Goal: Communication & Community: Ask a question

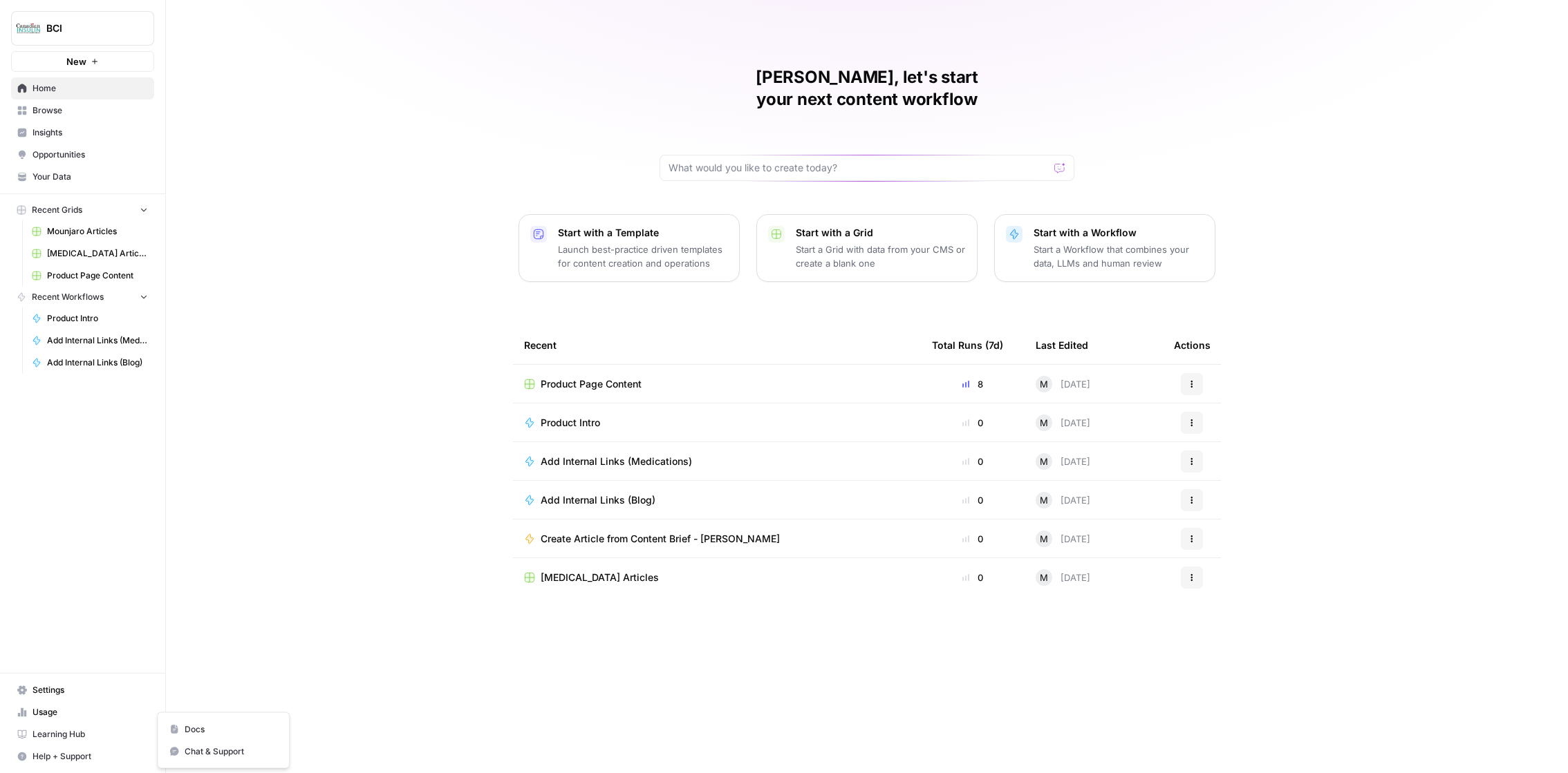
click at [90, 760] on span "Help + Support" at bounding box center [90, 757] width 115 height 13
click at [233, 758] on button "Chat & Support" at bounding box center [223, 752] width 120 height 22
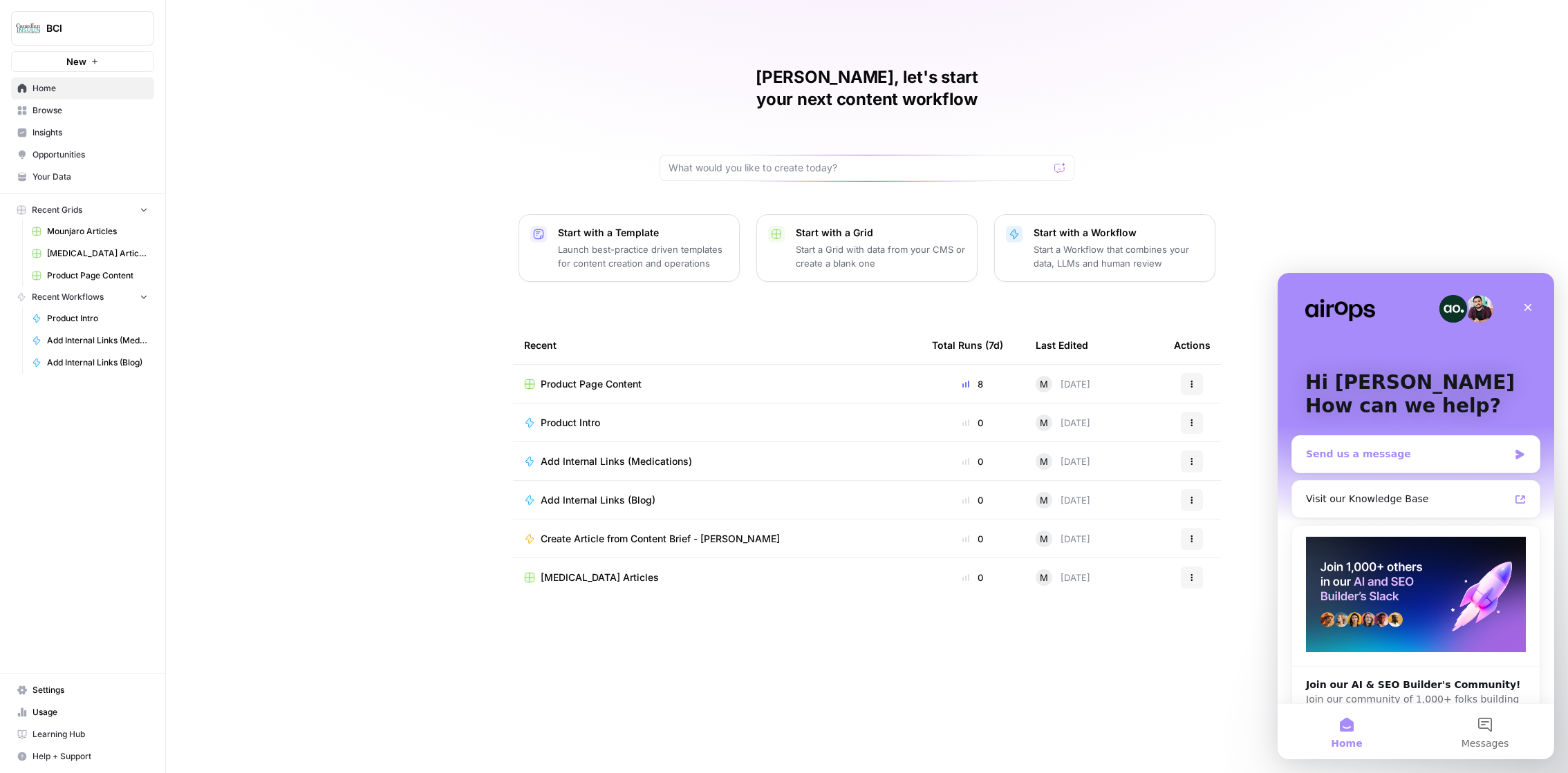
click at [1506, 457] on div "Send us a message" at bounding box center [1407, 455] width 202 height 14
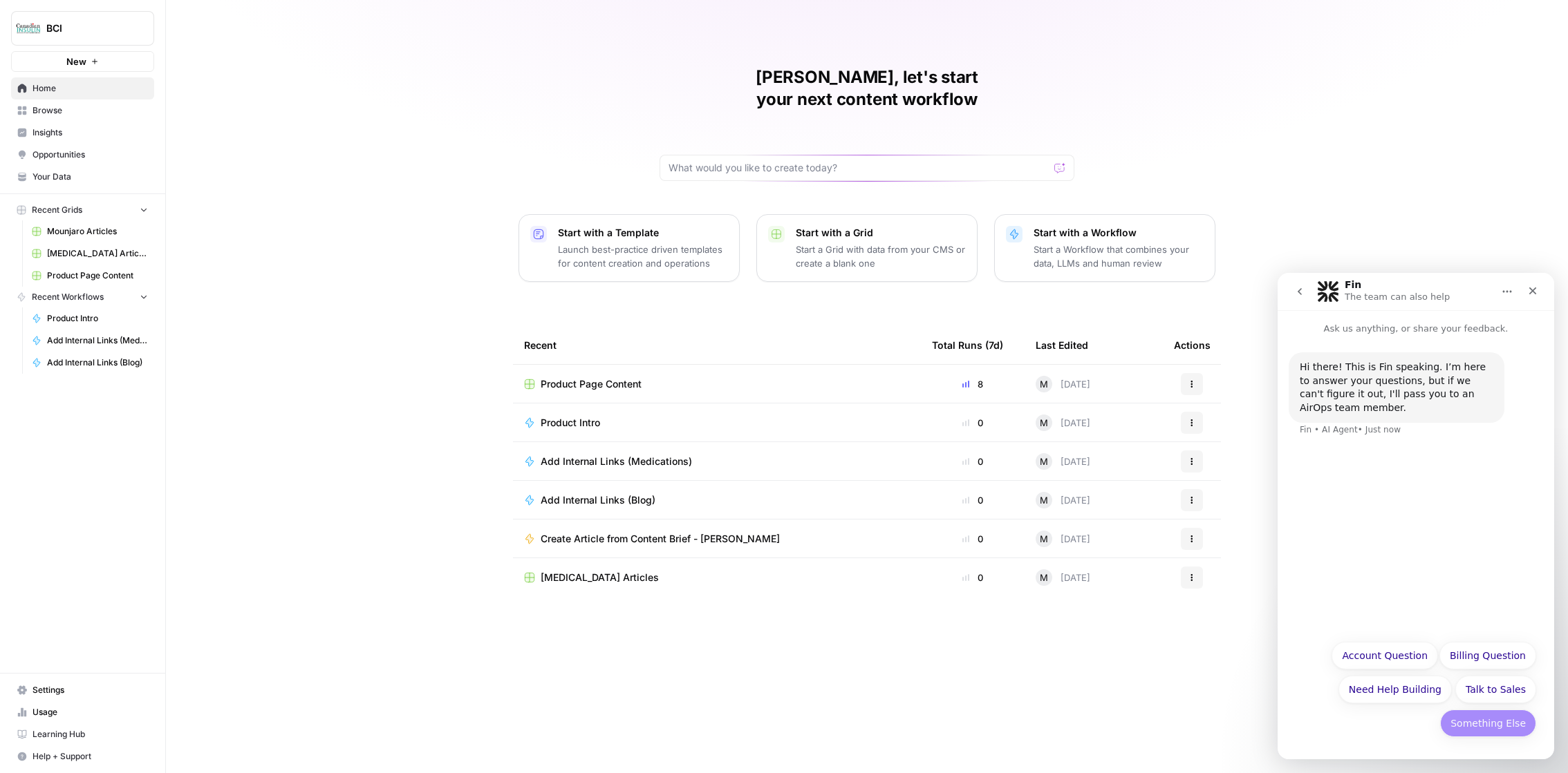
click at [1471, 721] on button "Something Else" at bounding box center [1488, 723] width 96 height 28
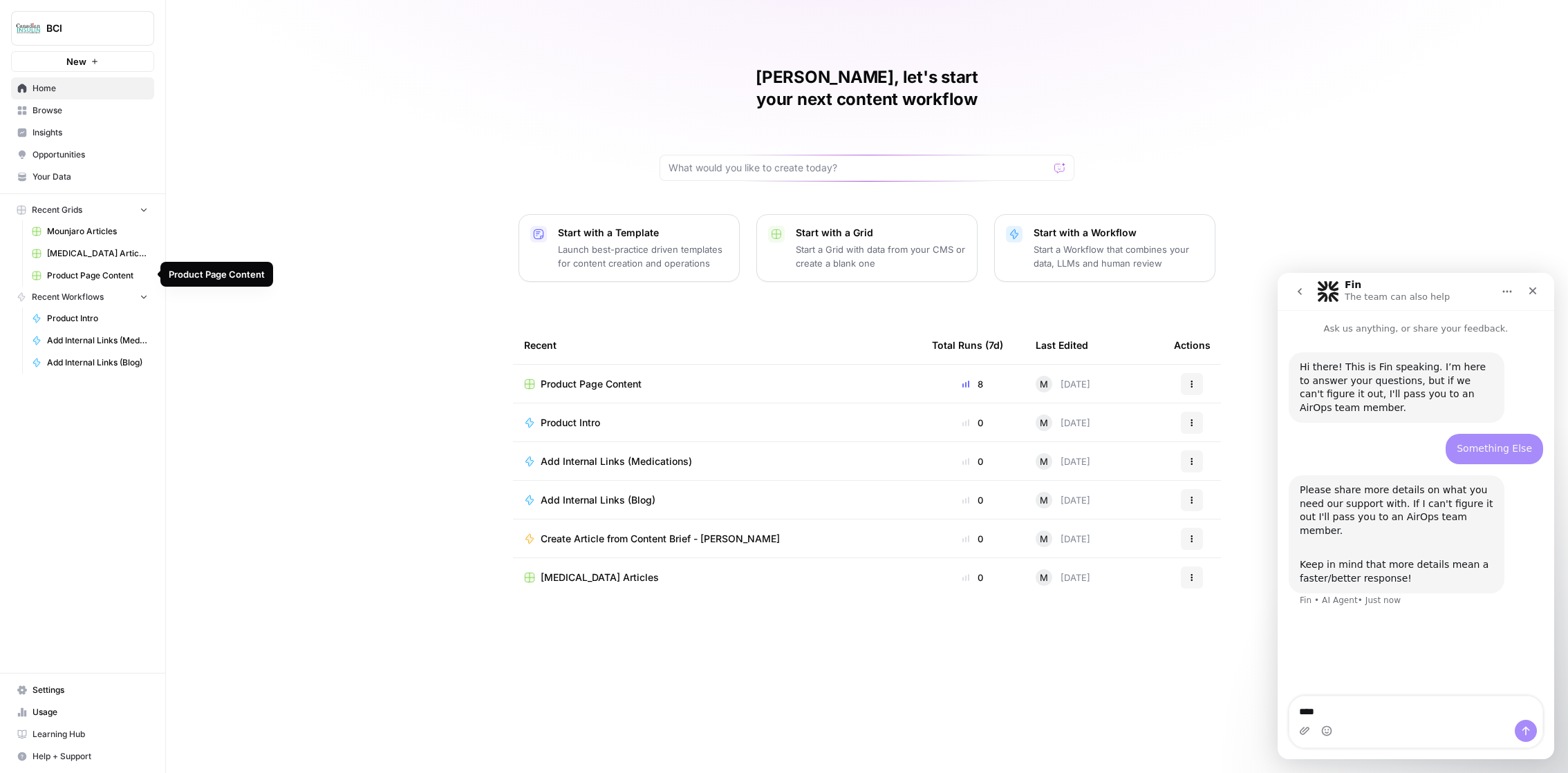
type textarea "***"
click at [101, 275] on span "Product Page Content" at bounding box center [97, 276] width 101 height 13
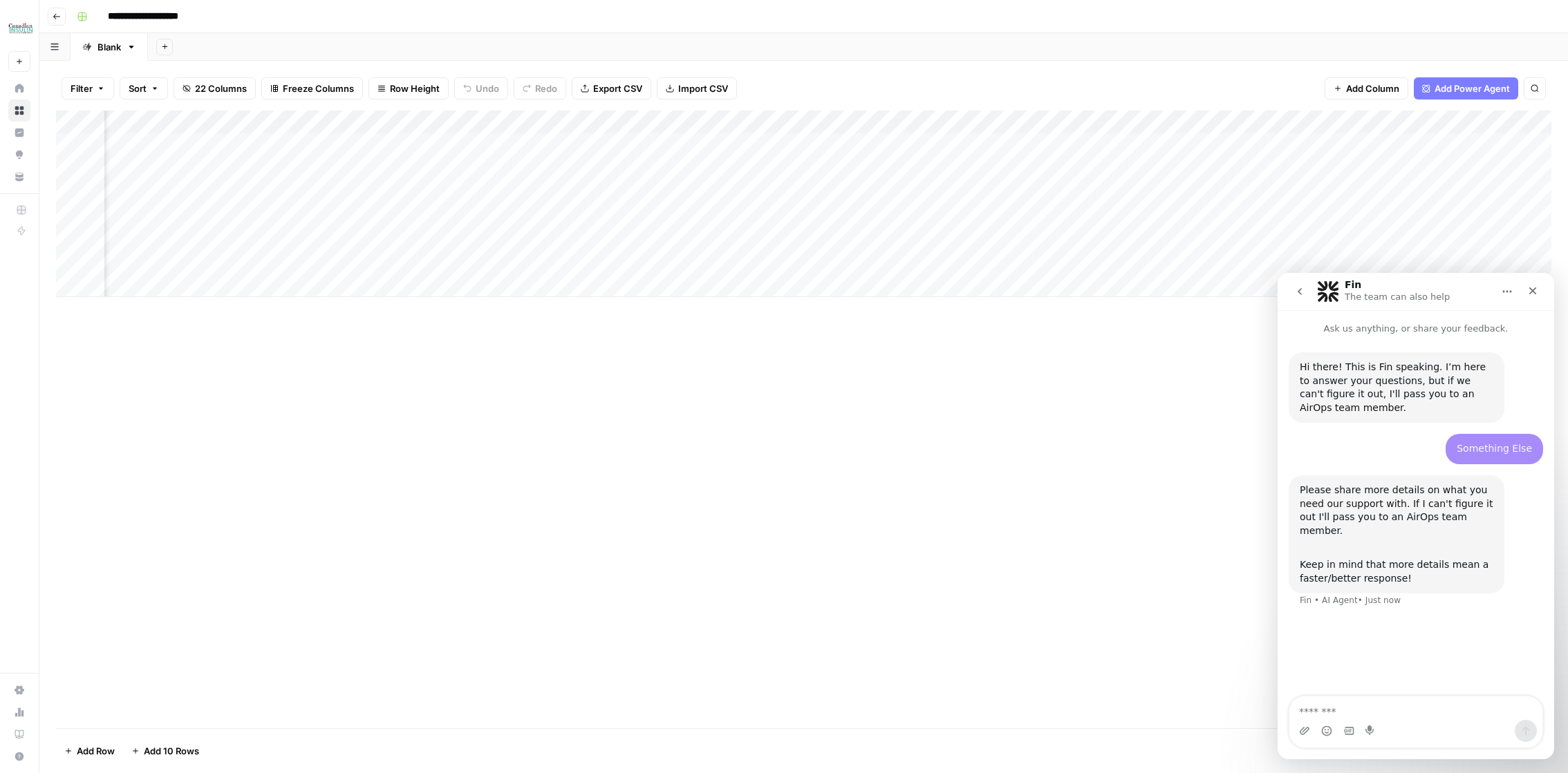
scroll to position [0, 413]
click at [1058, 166] on div "Add Column" at bounding box center [804, 204] width 1496 height 186
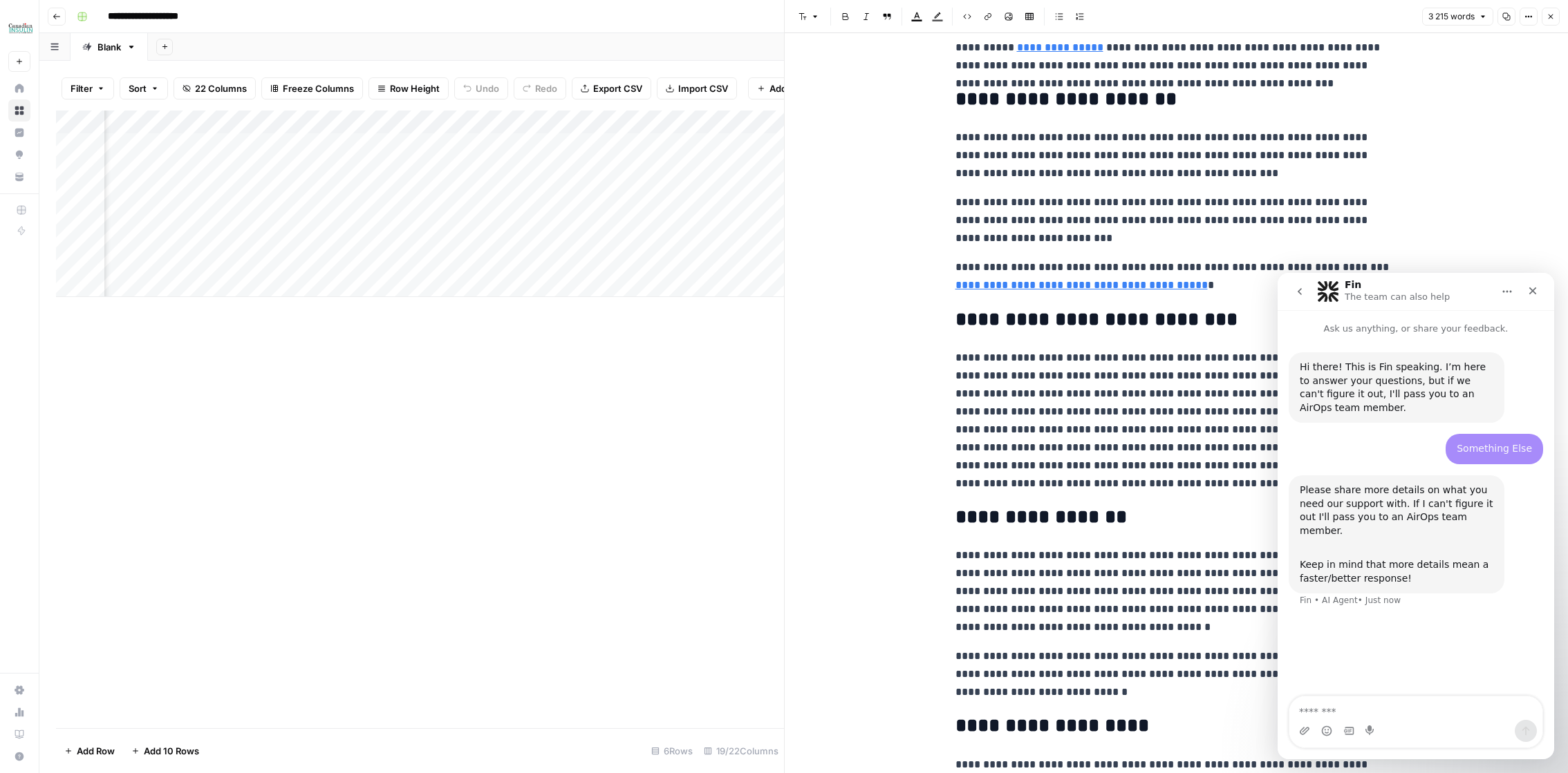
scroll to position [2615, 0]
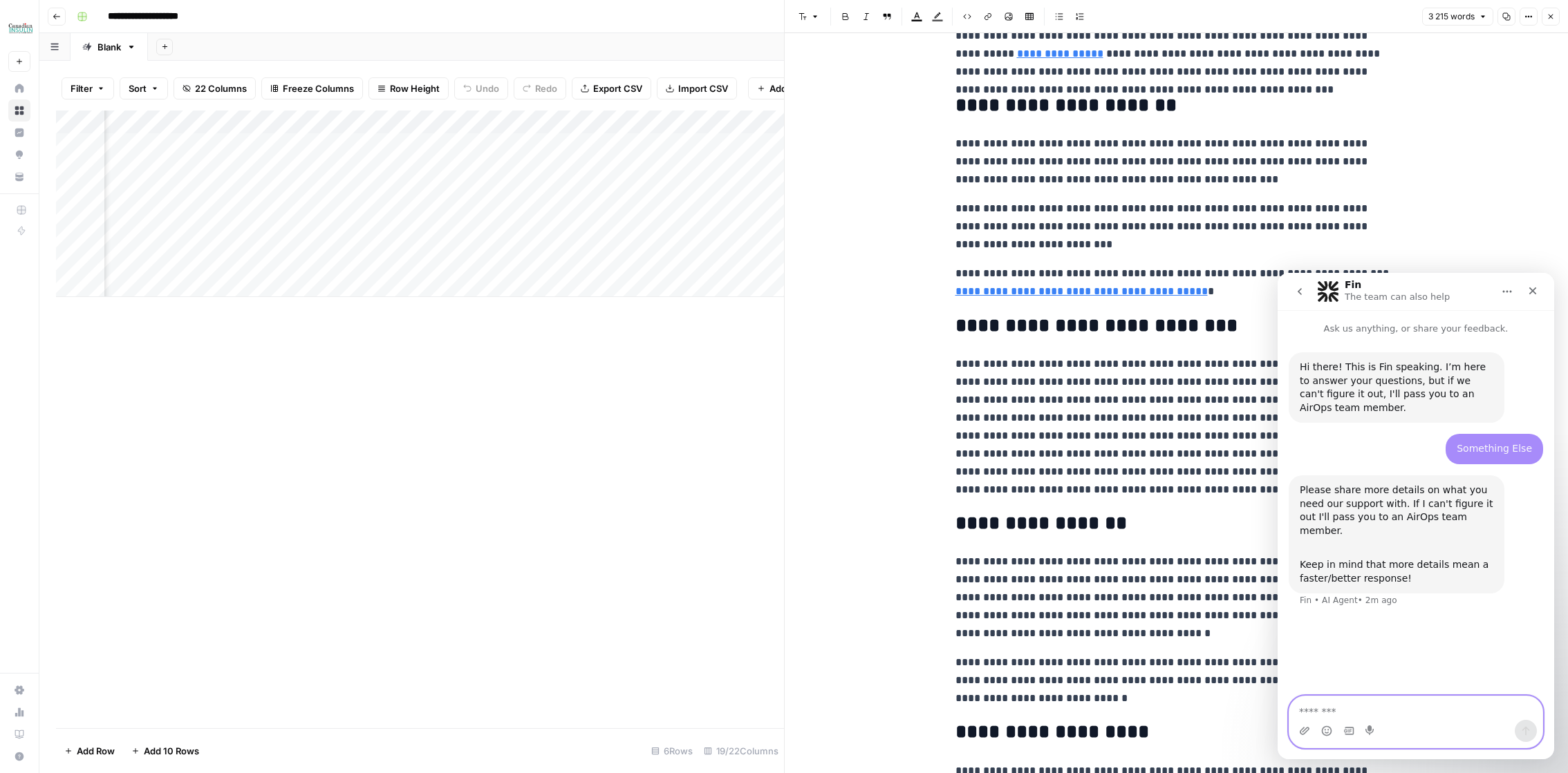
click at [1354, 708] on textarea "Message…" at bounding box center [1416, 709] width 253 height 24
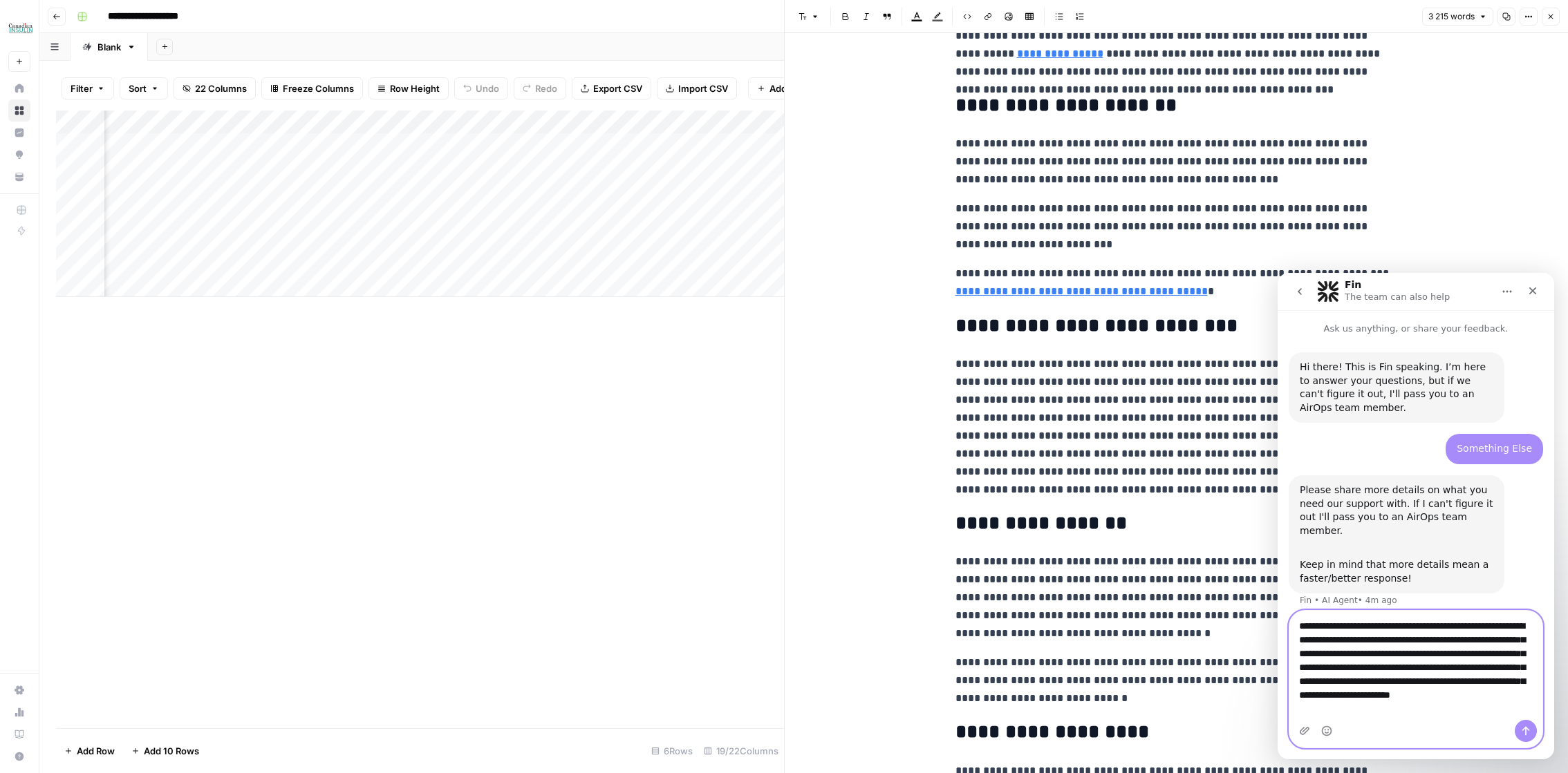
scroll to position [8, 0]
type textarea "**********"
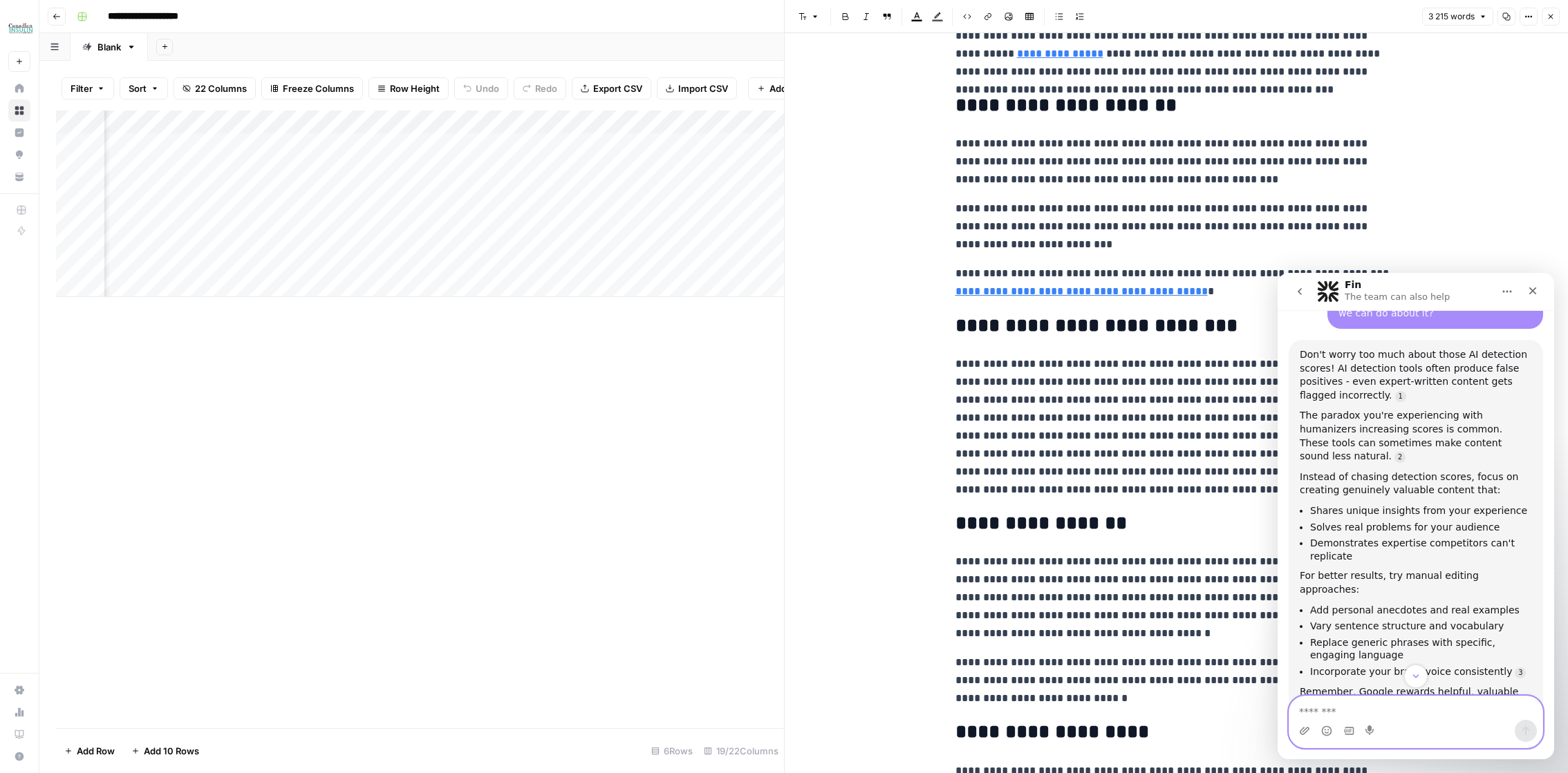
scroll to position [470, 0]
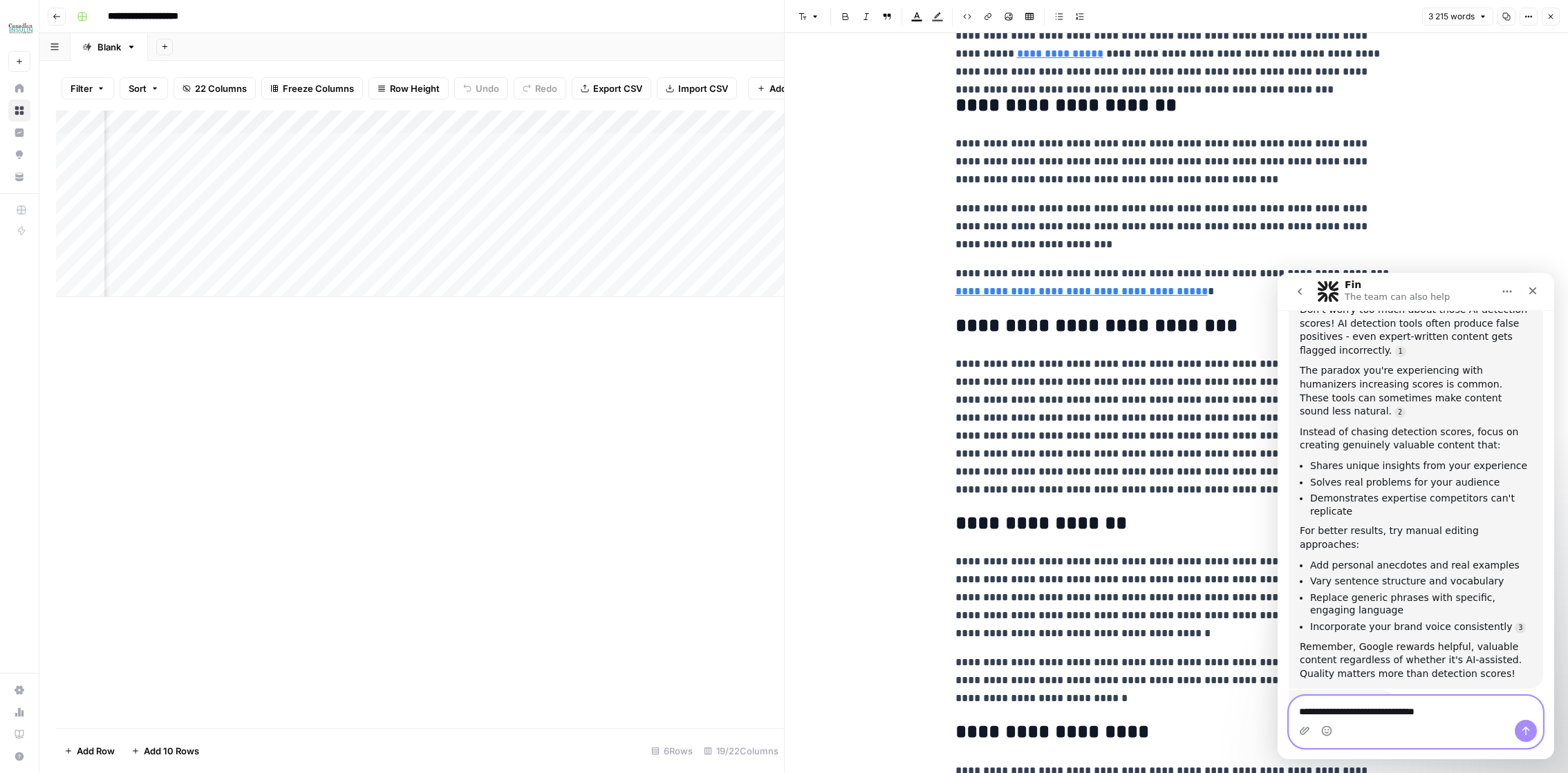
type textarea "**********"
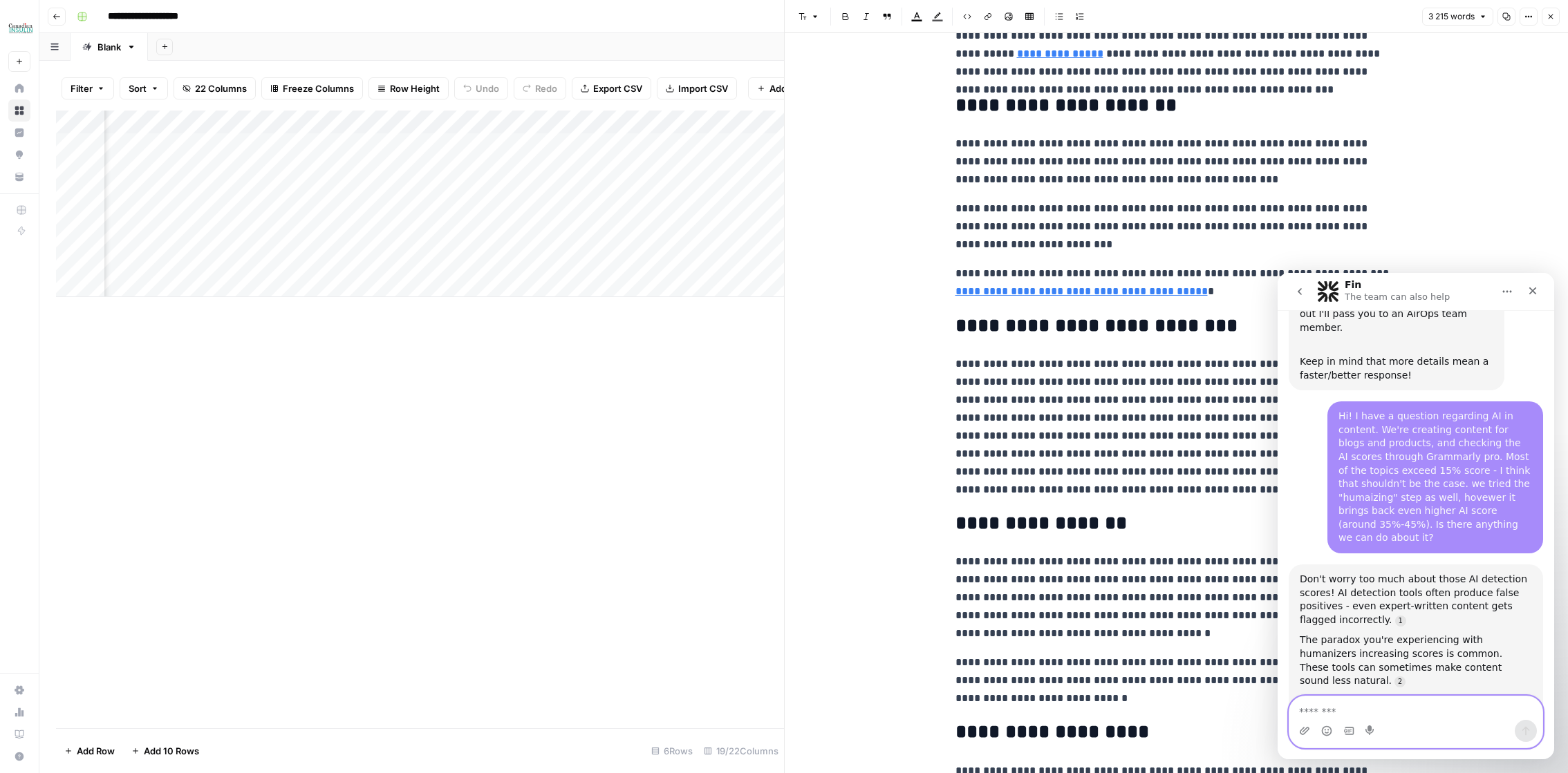
scroll to position [0, 0]
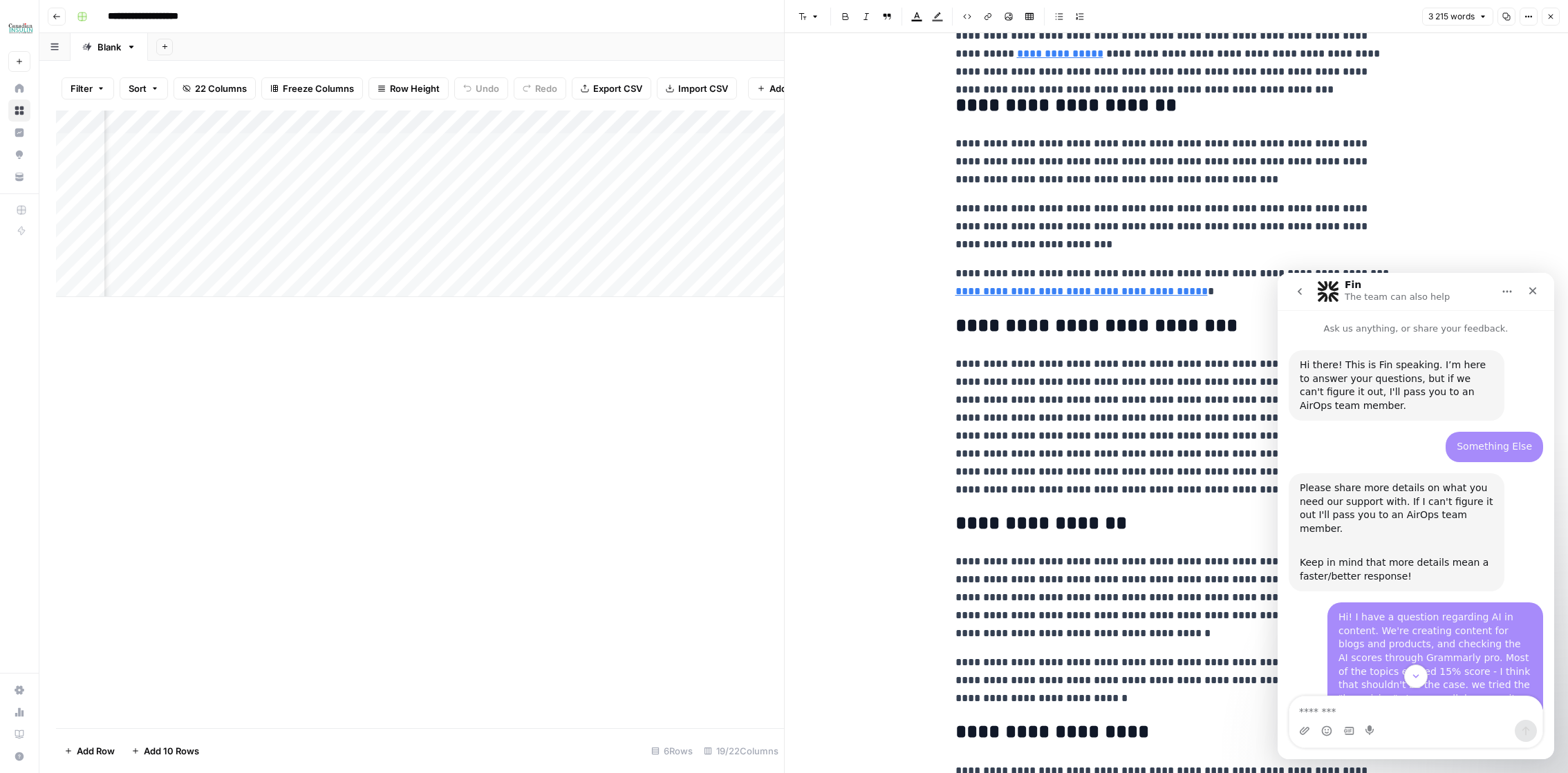
click at [1413, 611] on div "Hi! I have a question regarding AI in content. We're creating content for blogs…" at bounding box center [1435, 678] width 194 height 135
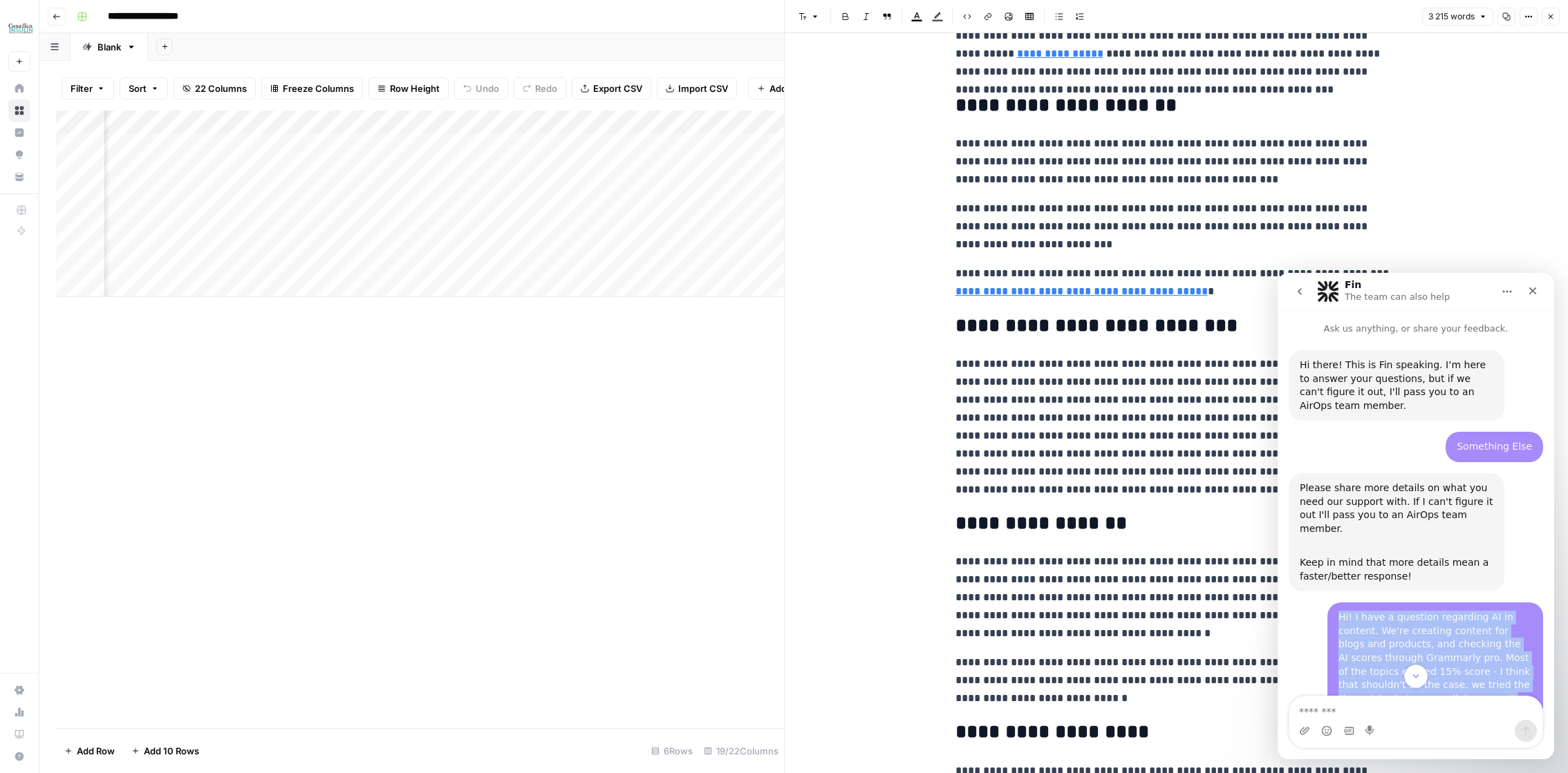
click at [1413, 611] on div "Hi! I have a question regarding AI in content. We're creating content for blogs…" at bounding box center [1435, 678] width 194 height 135
copy div "Hi! I have a question regarding AI in content. We're creating content for blogs…"
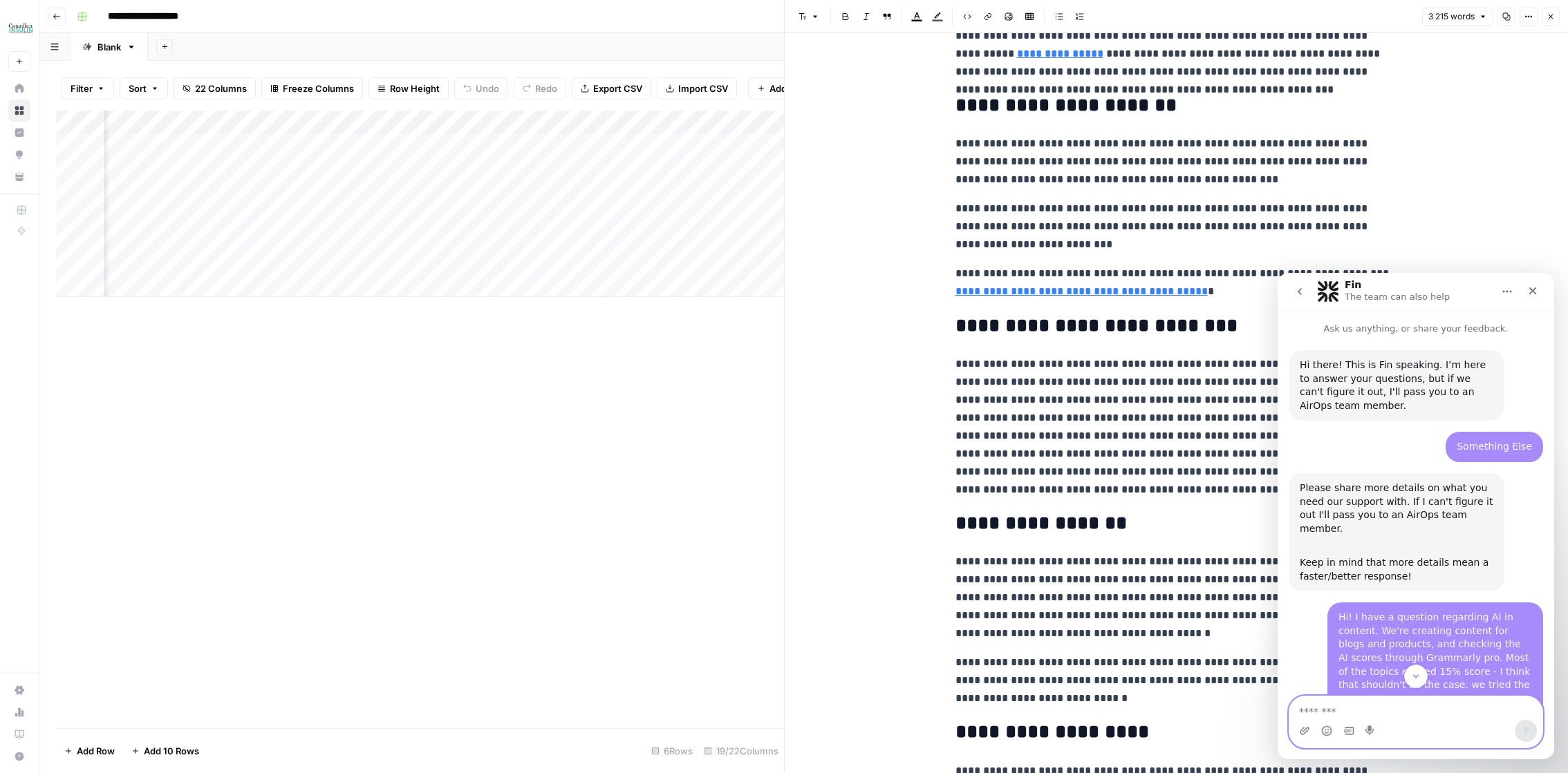
click at [1391, 707] on textarea "Message…" at bounding box center [1416, 709] width 253 height 24
paste textarea "**********"
type textarea "**********"
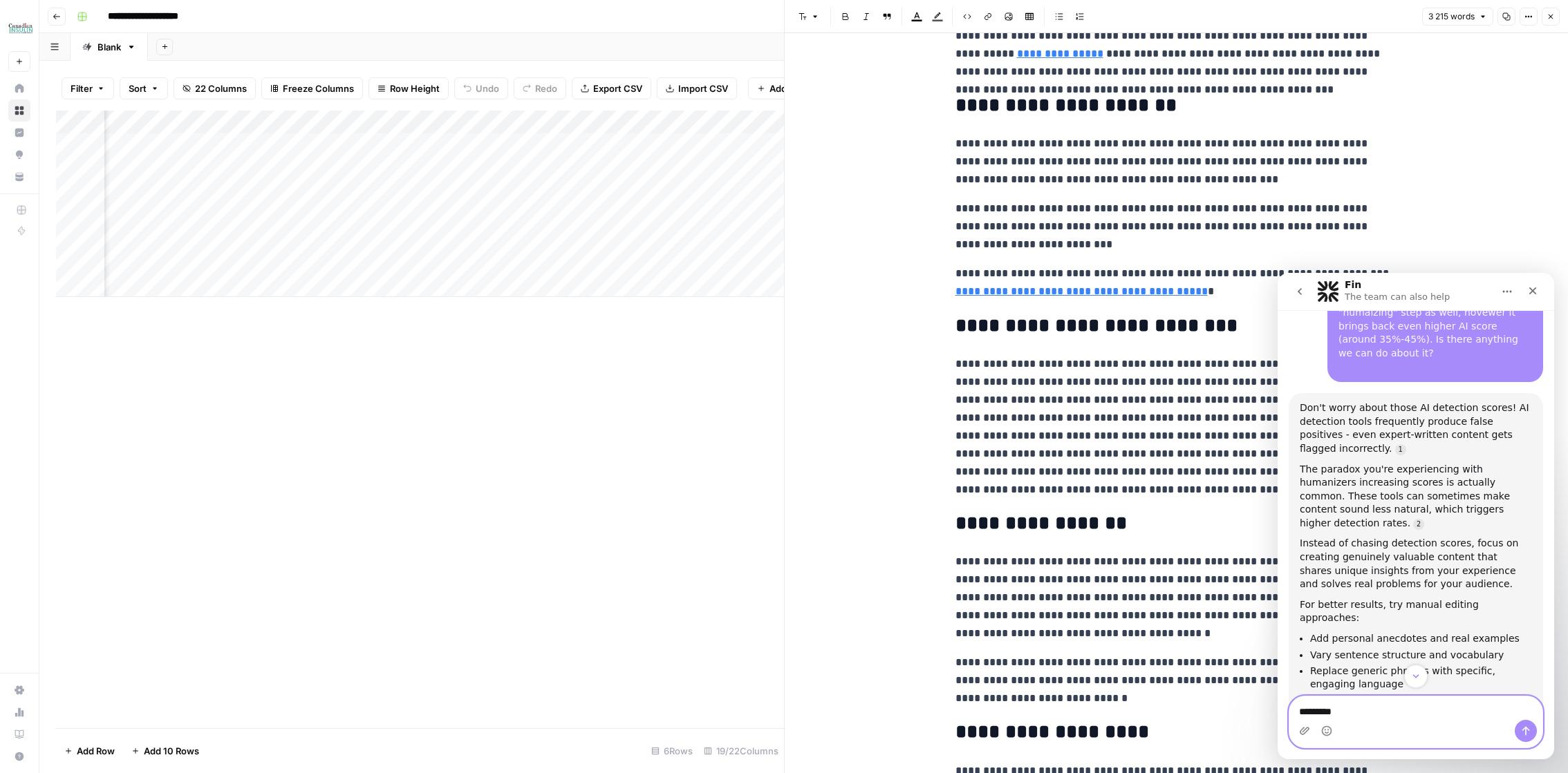
scroll to position [1133, 0]
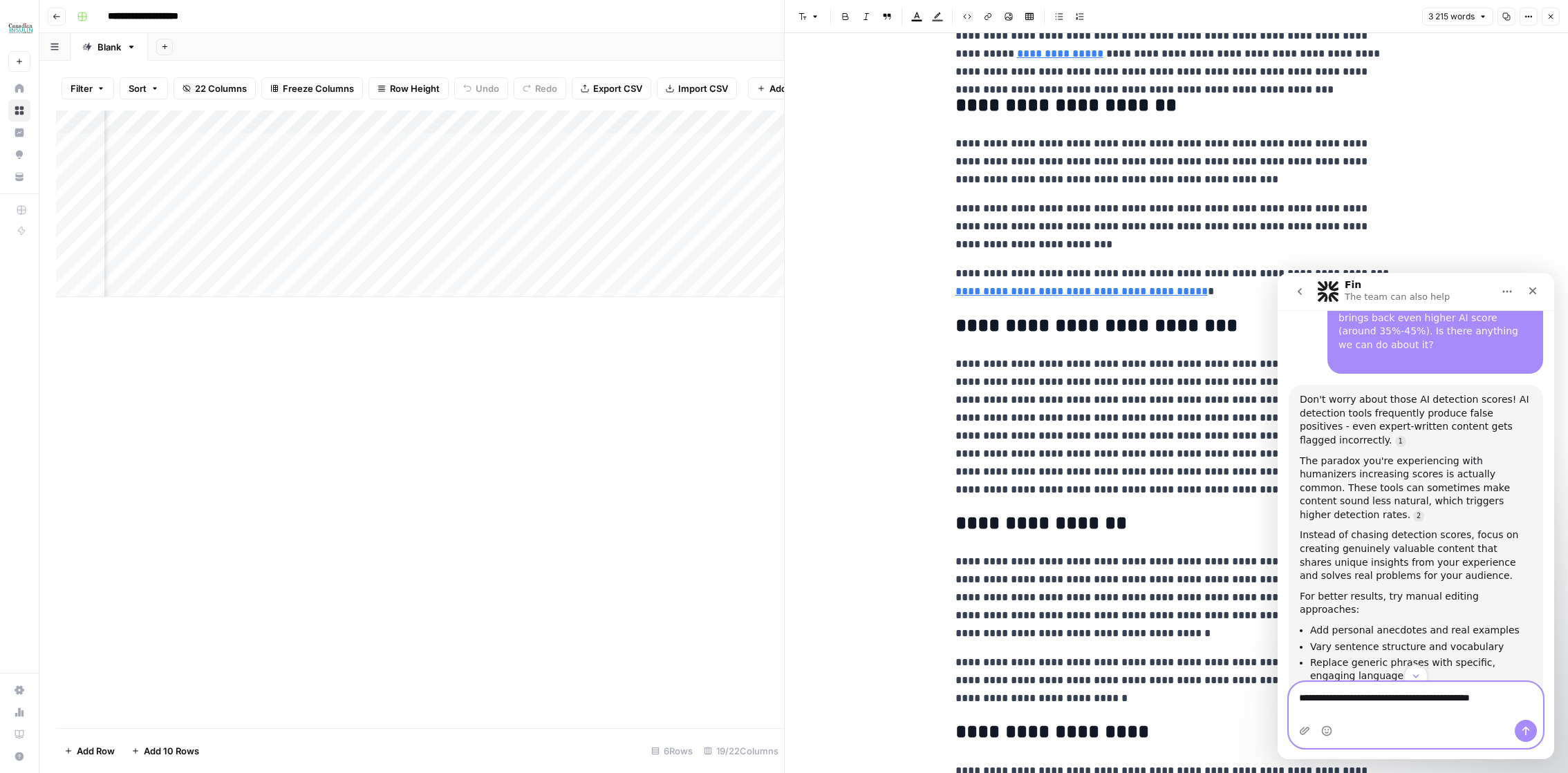
paste textarea "**********"
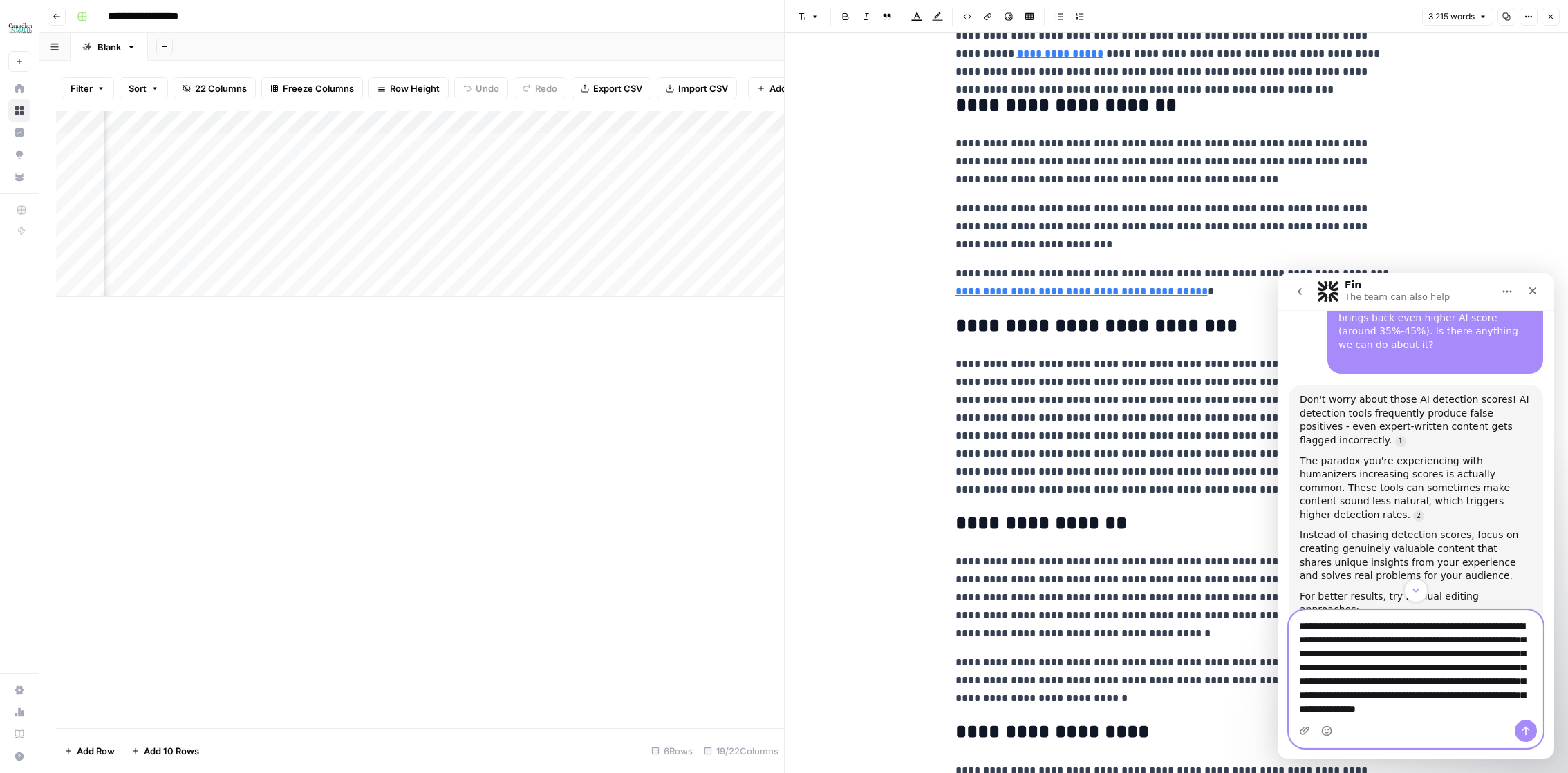
scroll to position [0, 0]
drag, startPoint x: 1497, startPoint y: 642, endPoint x: 1289, endPoint y: 640, distance: 208.0
click at [1289, 640] on textarea "**********" at bounding box center [1416, 665] width 253 height 109
type textarea "**********"
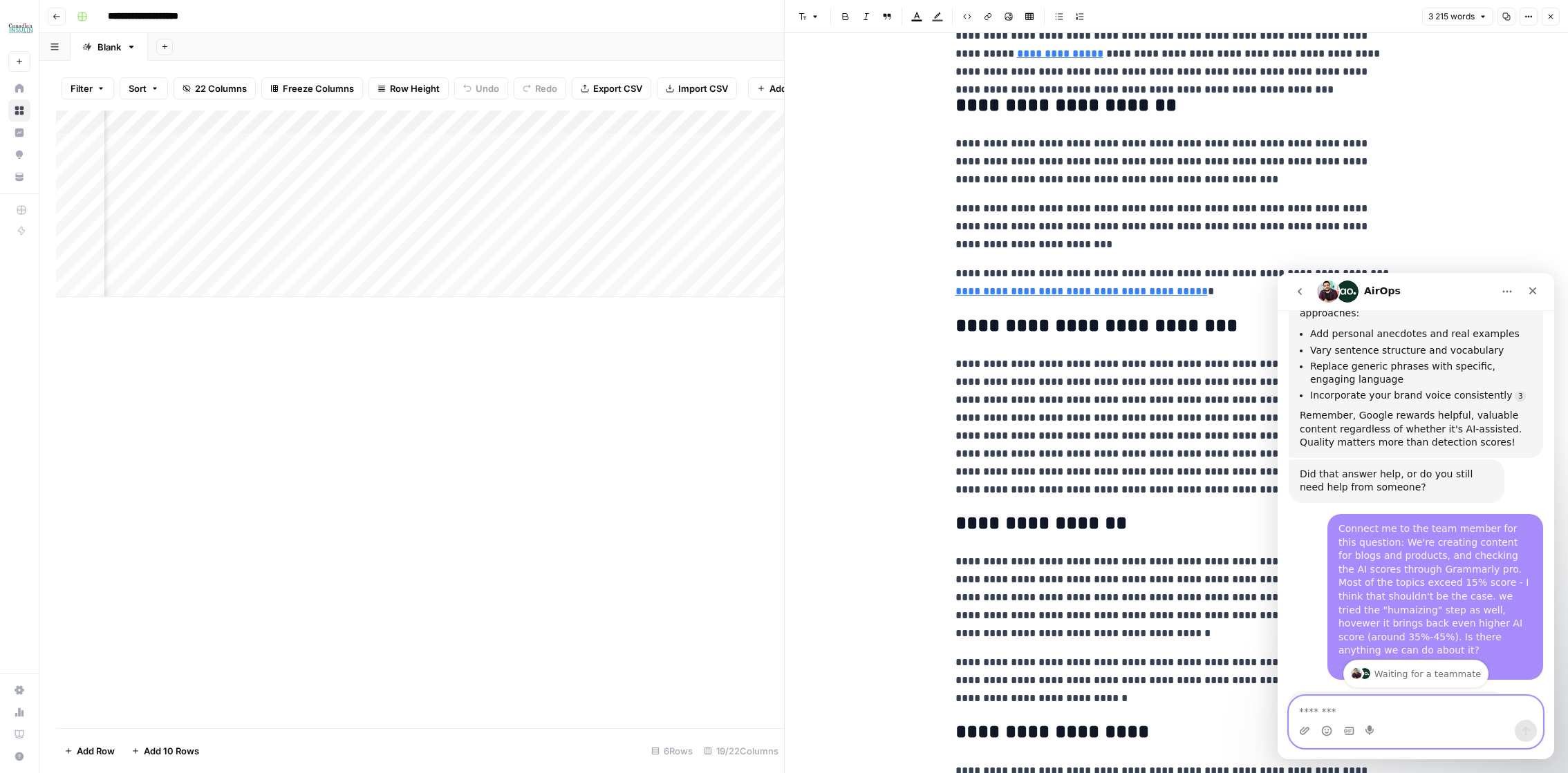
scroll to position [1439, 0]
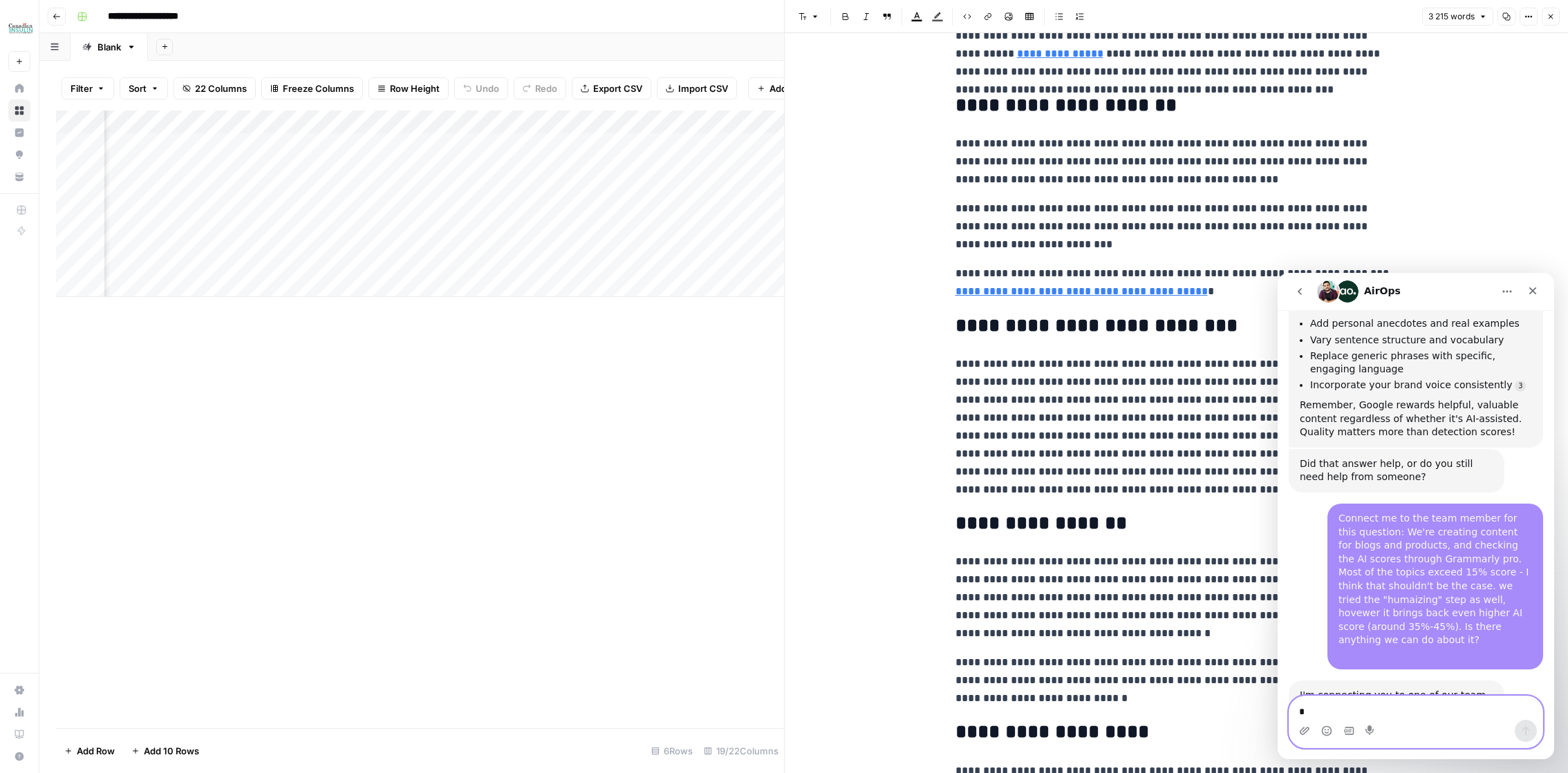
type textarea "**"
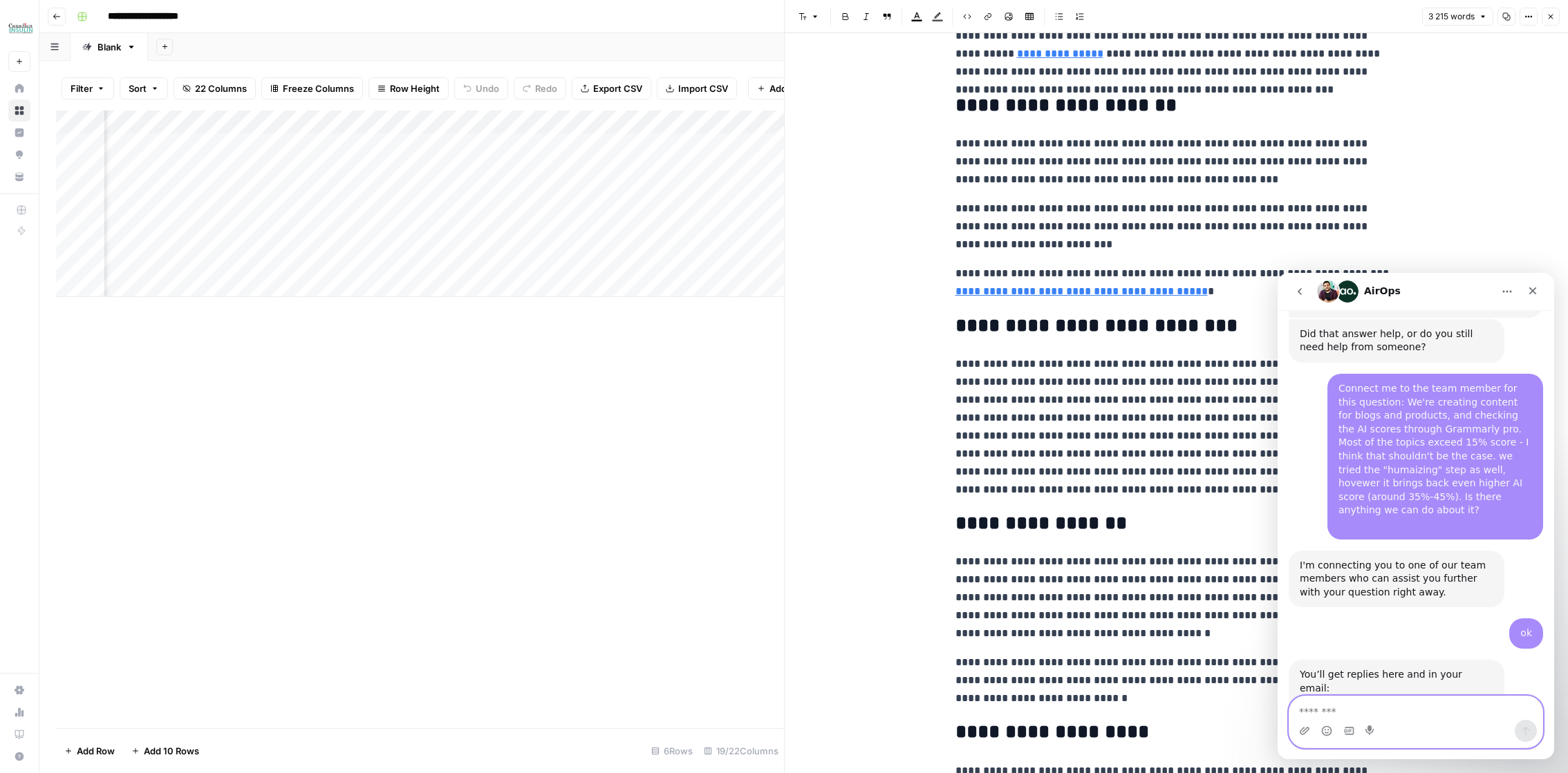
scroll to position [1569, 0]
click at [1376, 668] on div "You’ll get replies here and in your email: ✉️ [EMAIL_ADDRESS][DOMAIN_NAME] The …" at bounding box center [1396, 712] width 194 height 88
click at [1371, 696] on b "[EMAIL_ADDRESS][DOMAIN_NAME]" at bounding box center [1355, 708] width 110 height 25
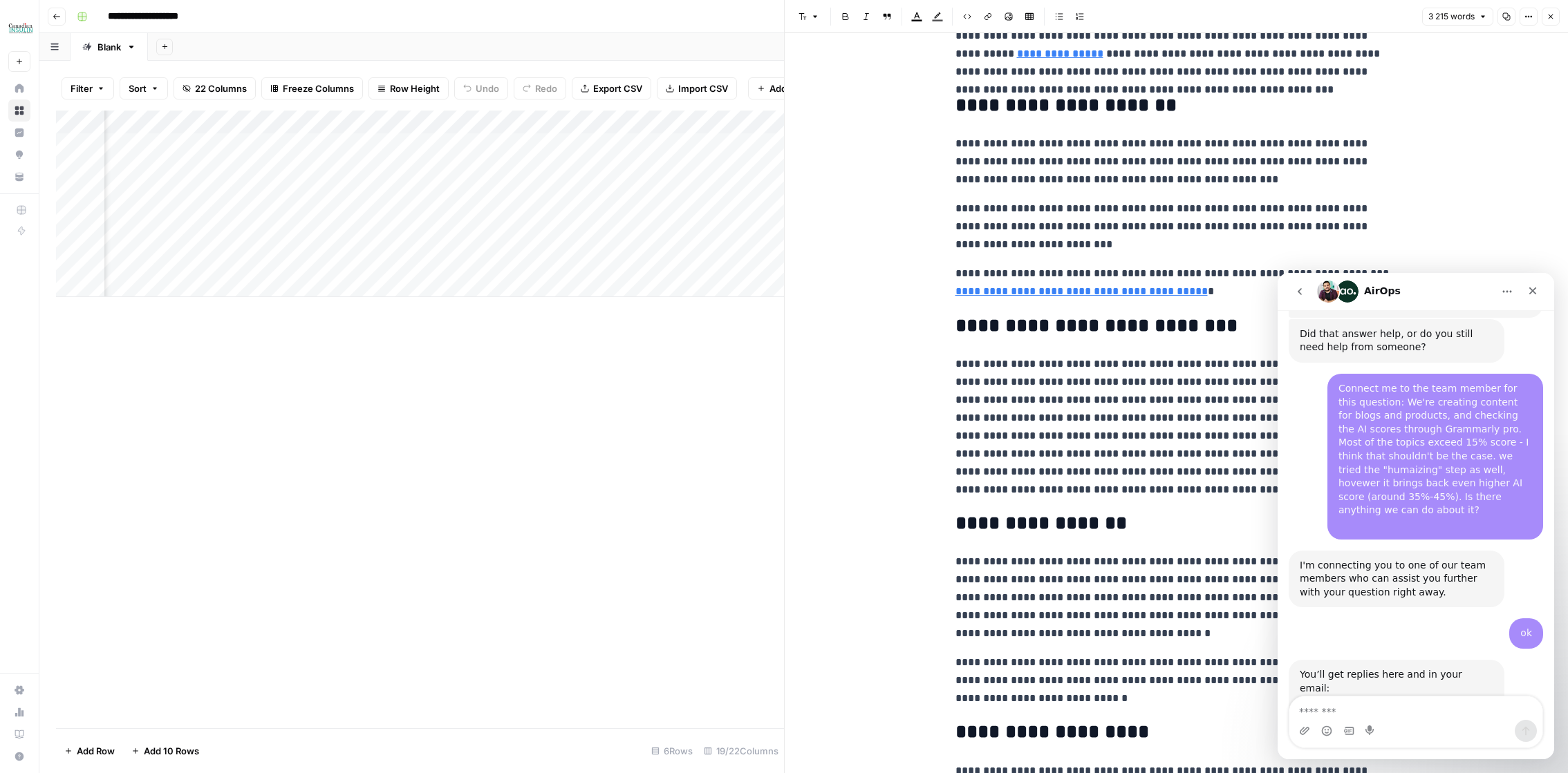
click at [1371, 696] on b "[EMAIL_ADDRESS][DOMAIN_NAME]" at bounding box center [1355, 708] width 110 height 25
click at [1295, 298] on button "go back" at bounding box center [1299, 291] width 26 height 26
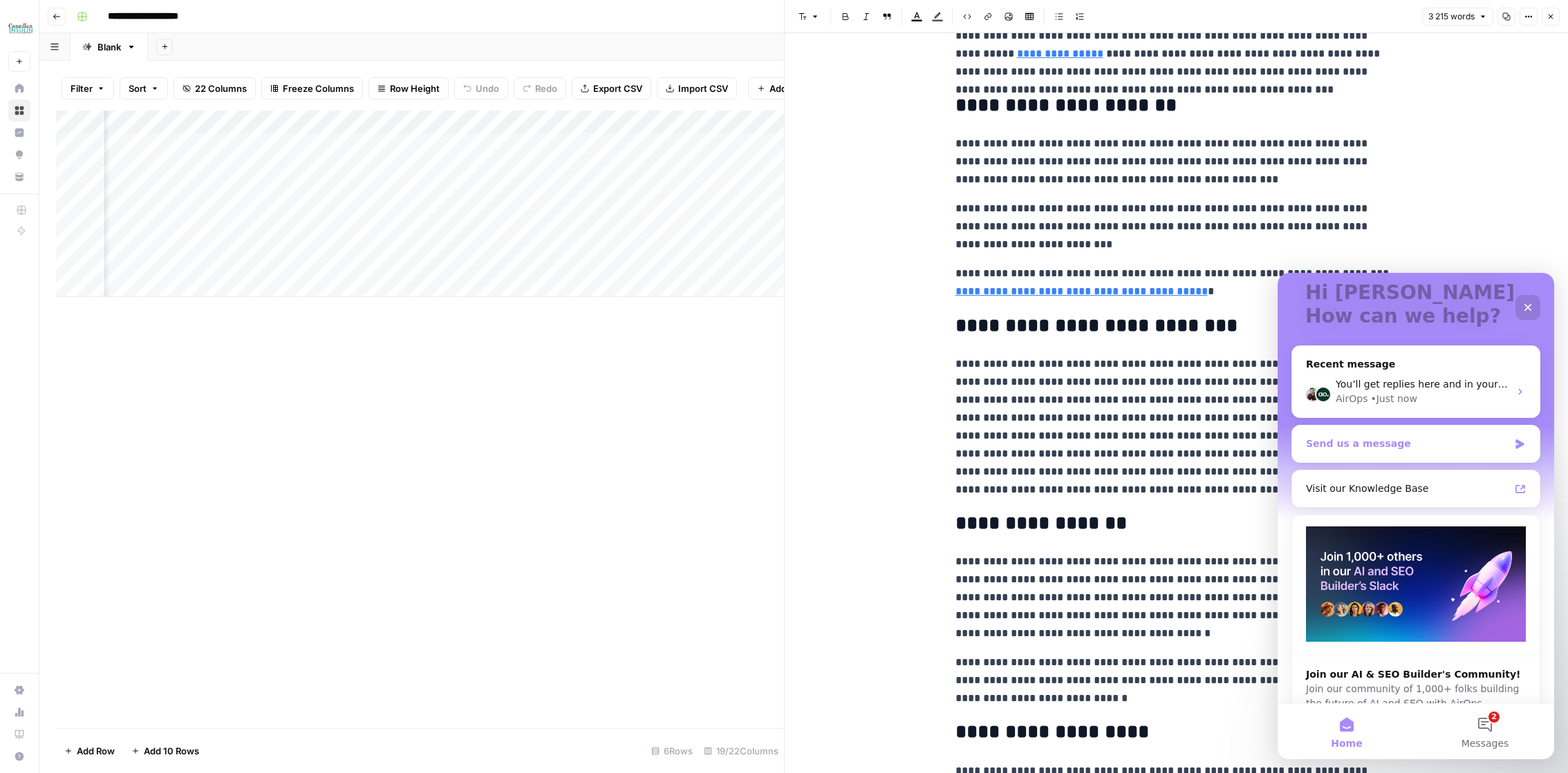
scroll to position [113, 0]
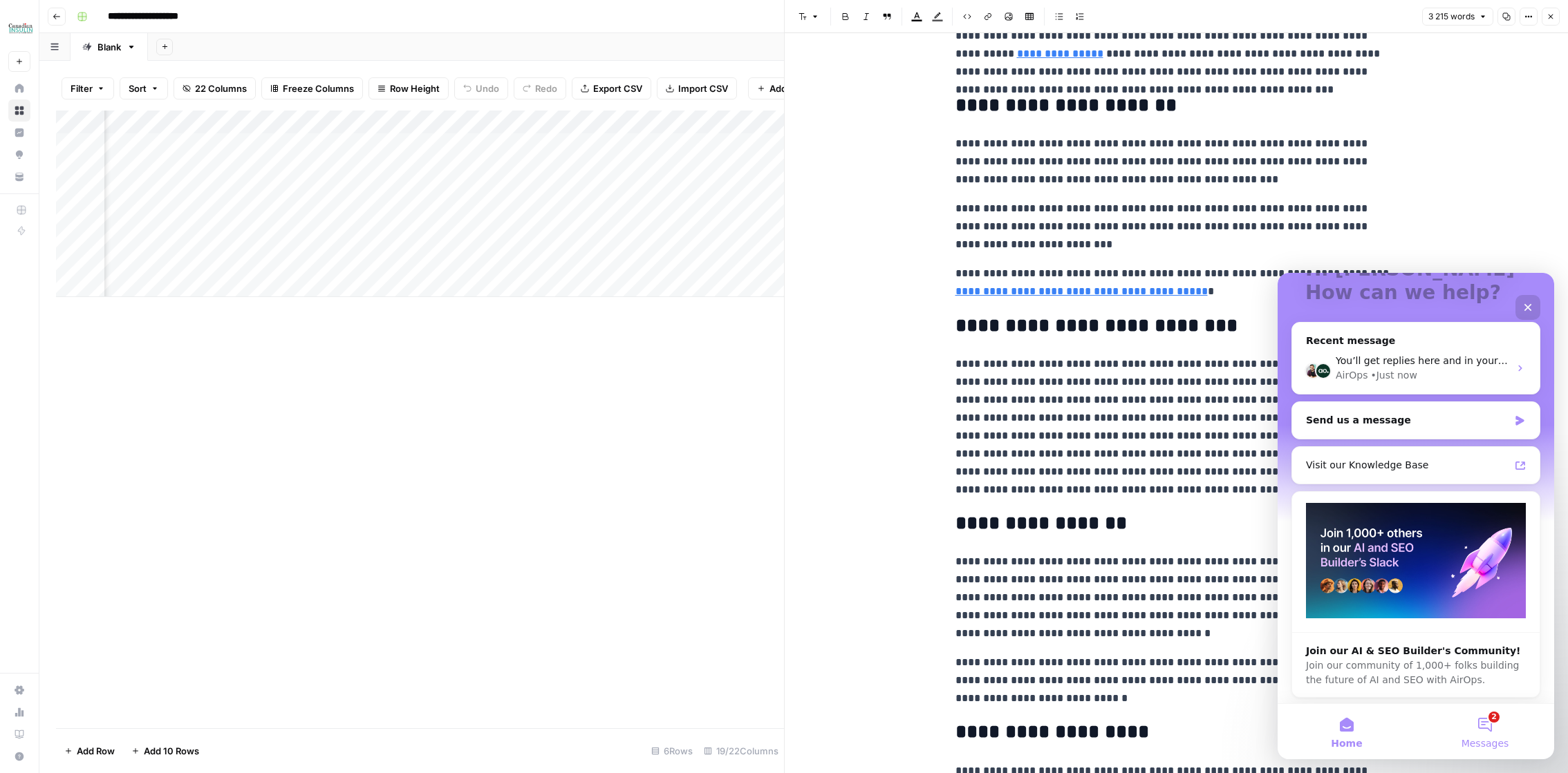
click at [1485, 720] on button "2 Messages" at bounding box center [1485, 732] width 139 height 55
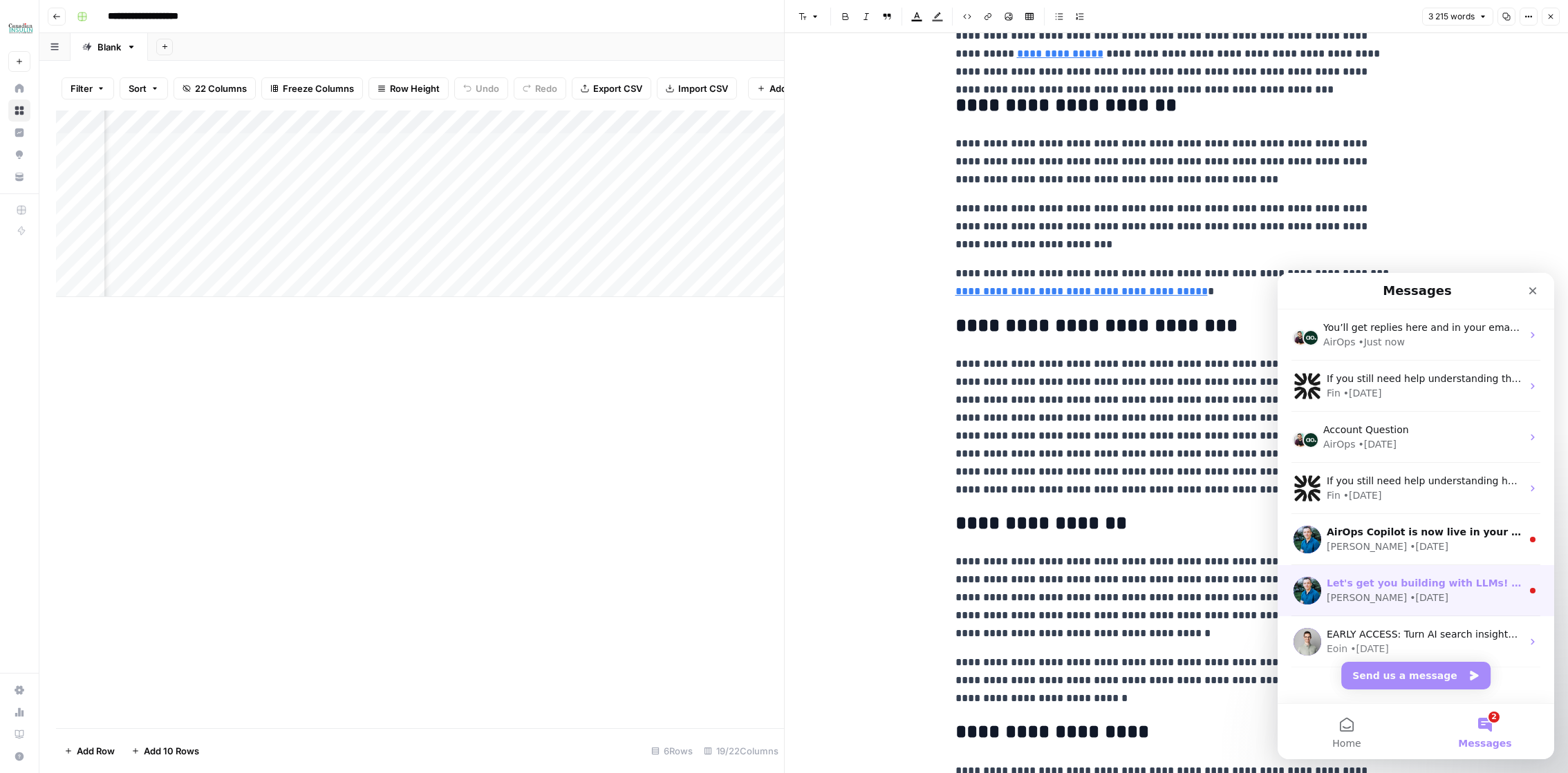
scroll to position [18, 0]
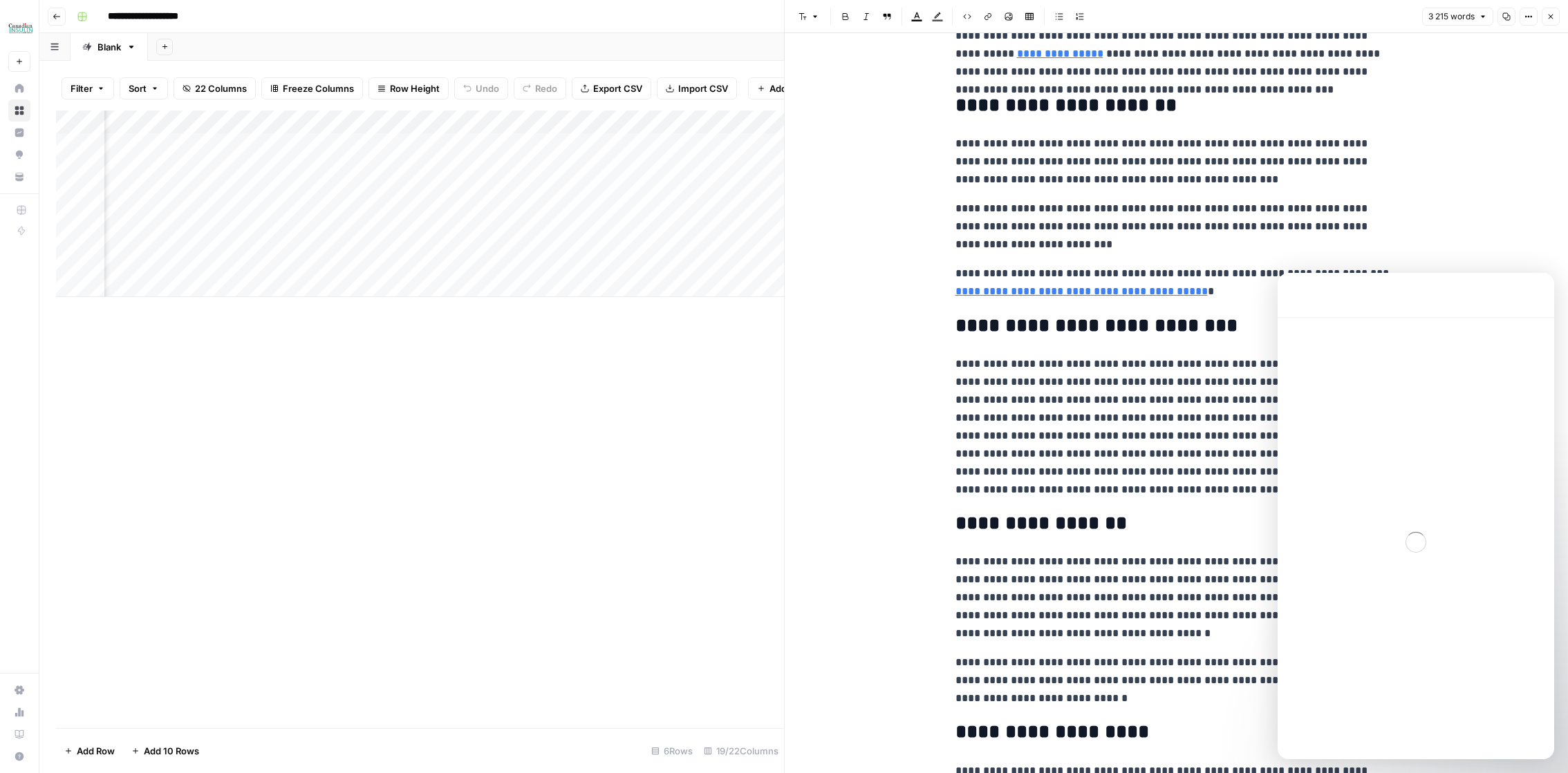
scroll to position [0, 0]
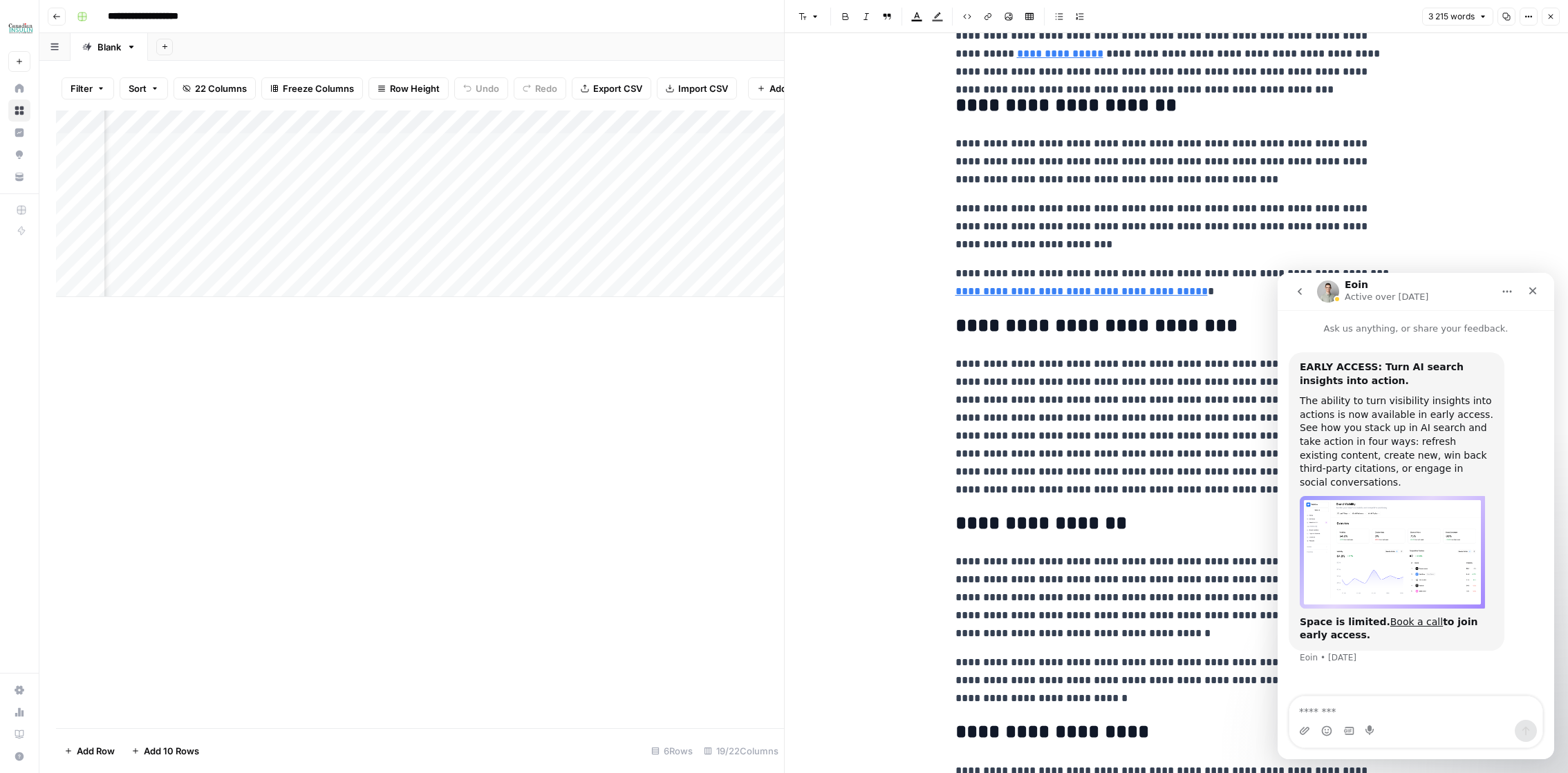
click at [1301, 299] on button "go back" at bounding box center [1299, 291] width 26 height 26
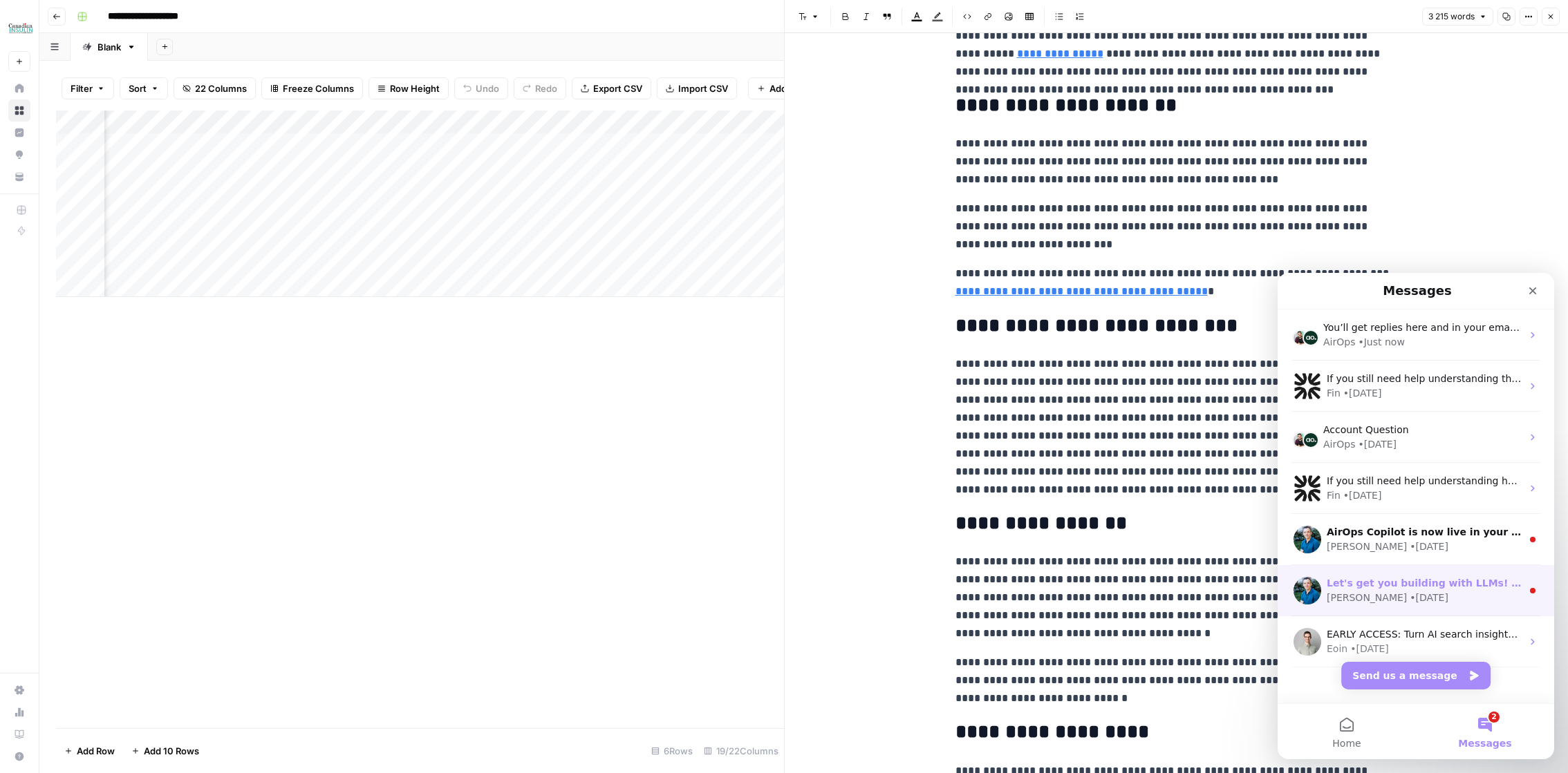
click at [1403, 591] on div "[PERSON_NAME] • [DATE]" at bounding box center [1424, 598] width 195 height 14
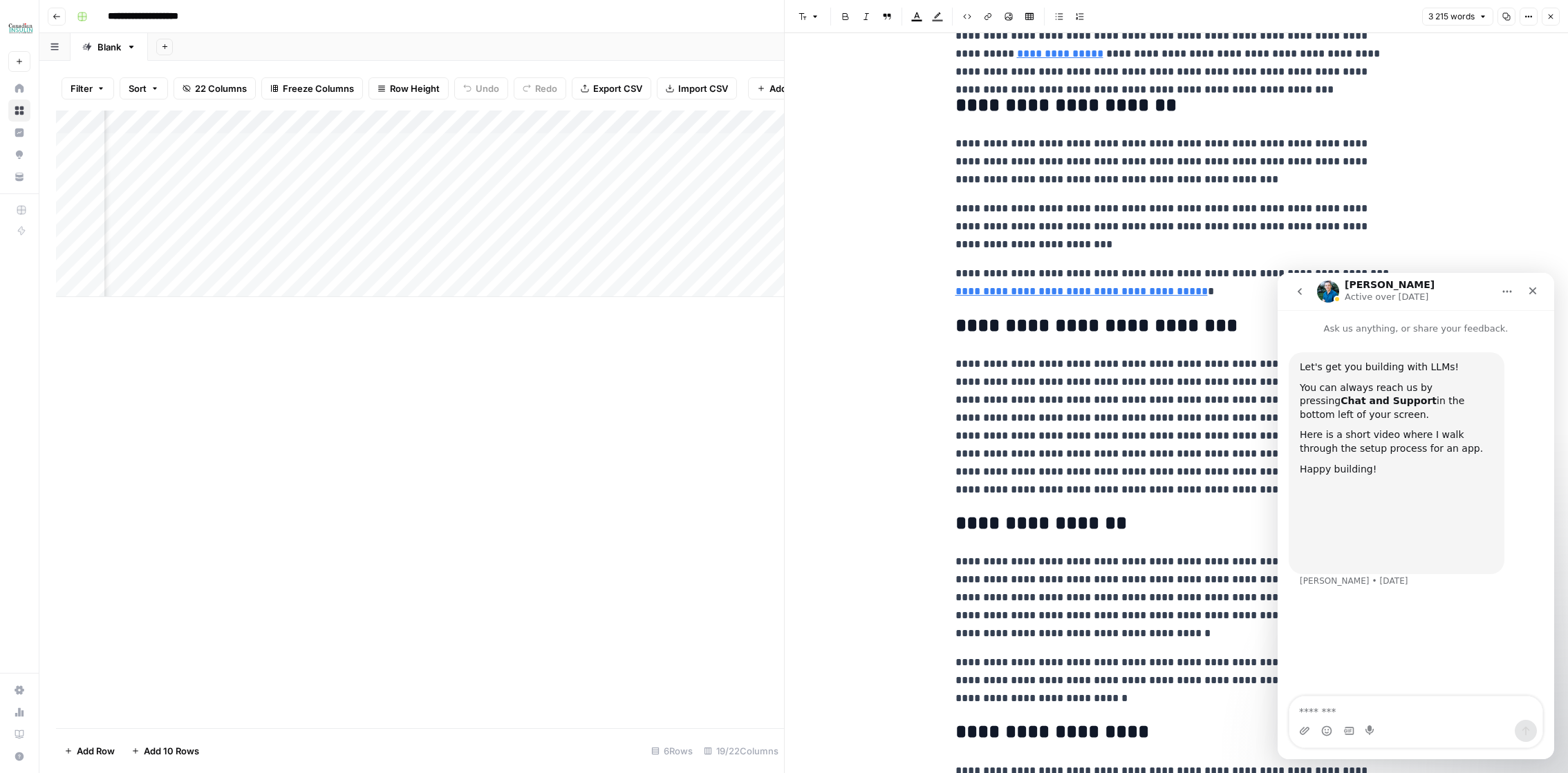
click at [1300, 301] on button "go back" at bounding box center [1299, 291] width 26 height 26
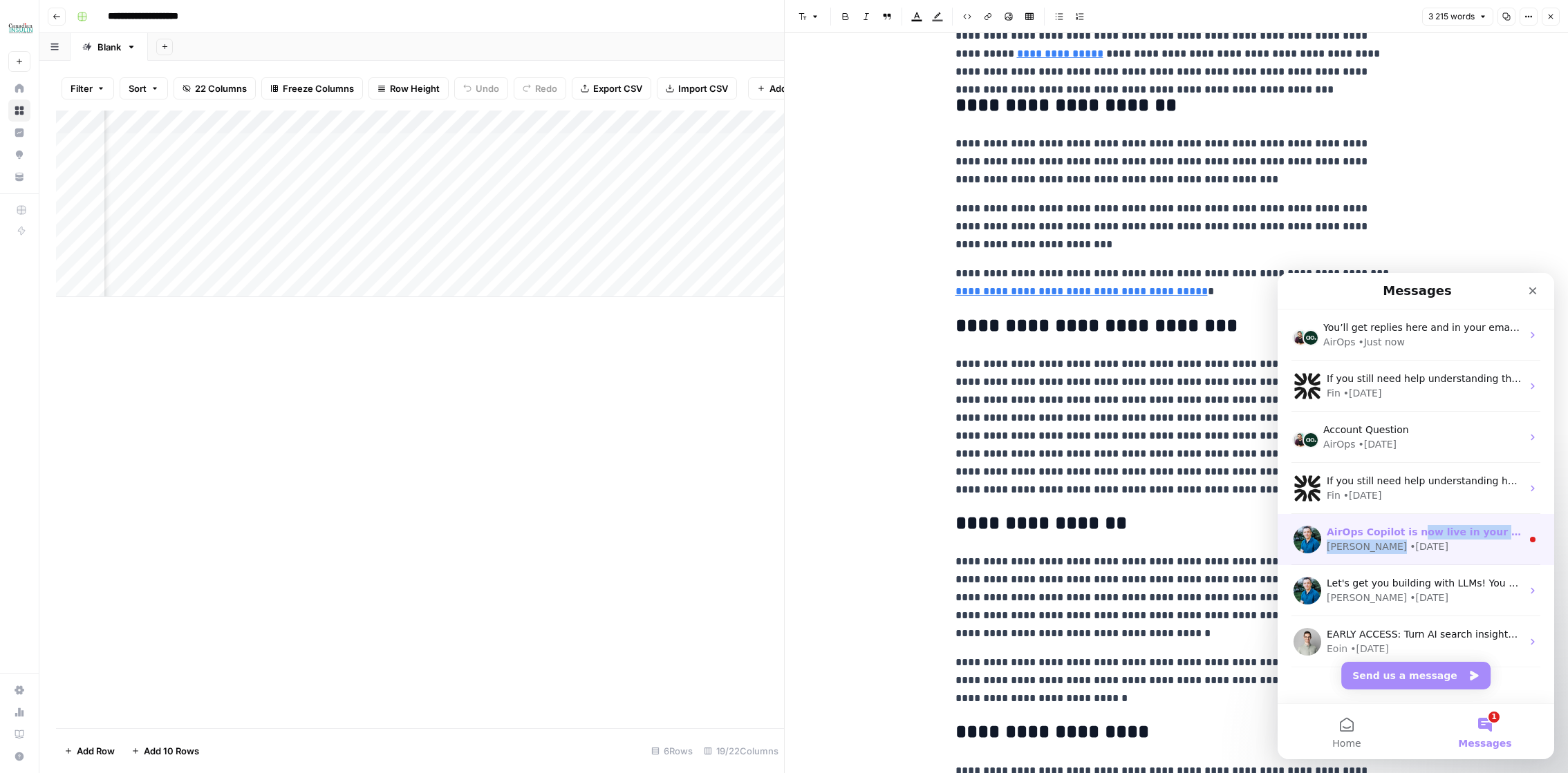
click at [1410, 539] on div "AirOps Copilot is now live in your workflow builder! Use it to : Improve, debug…" at bounding box center [1424, 540] width 195 height 29
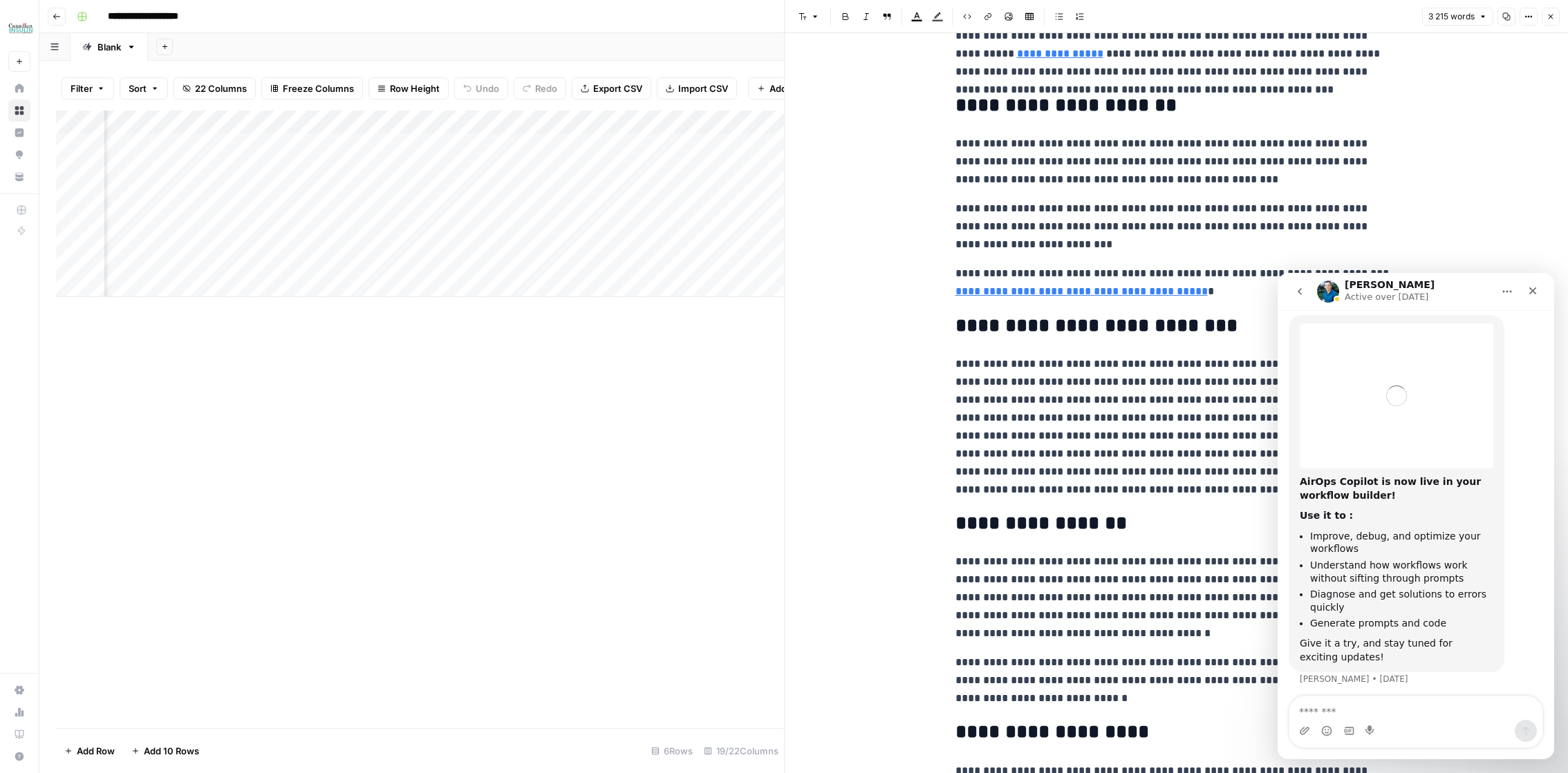
scroll to position [41, 0]
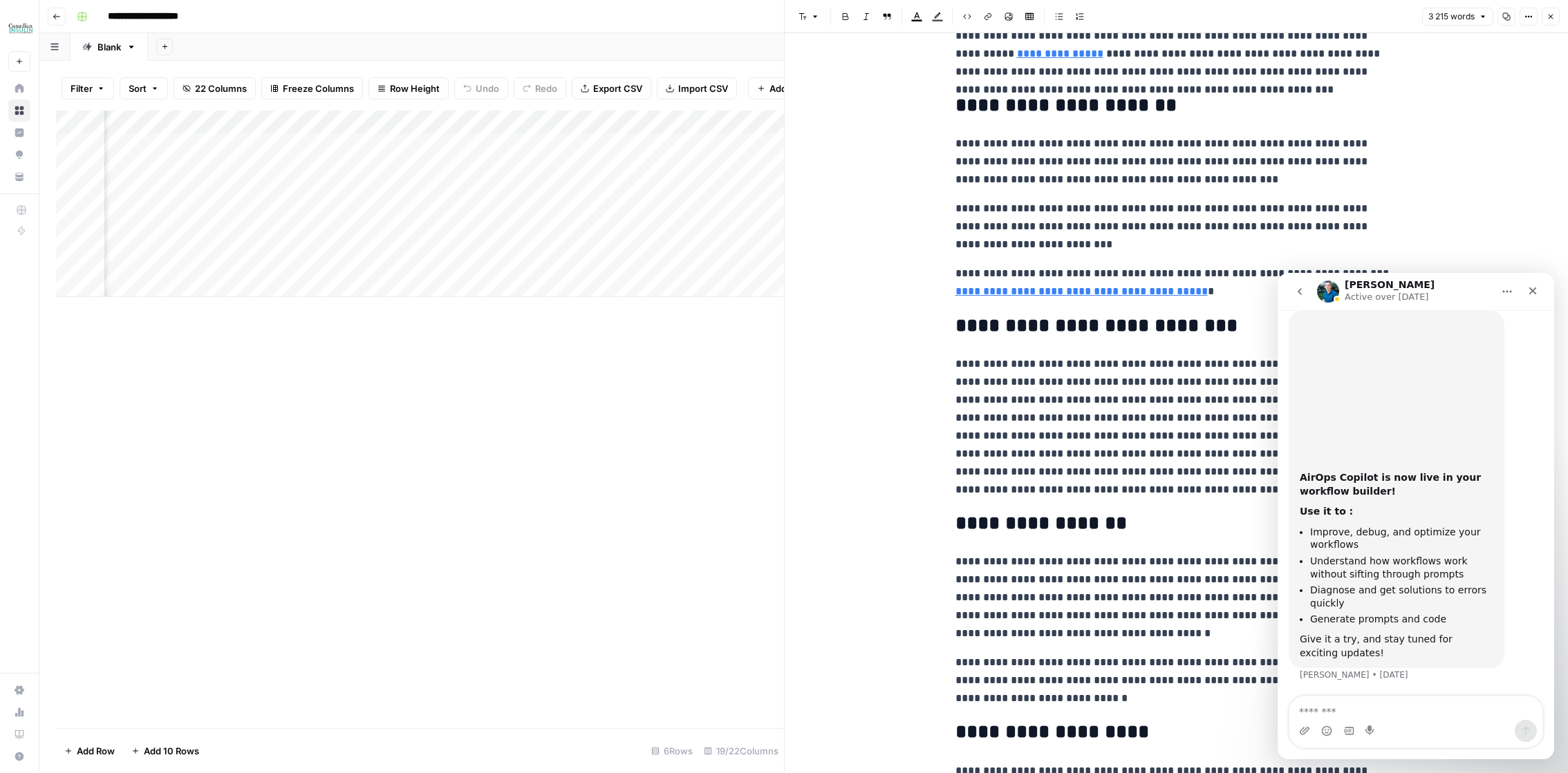
click at [1307, 299] on button "go back" at bounding box center [1299, 291] width 26 height 26
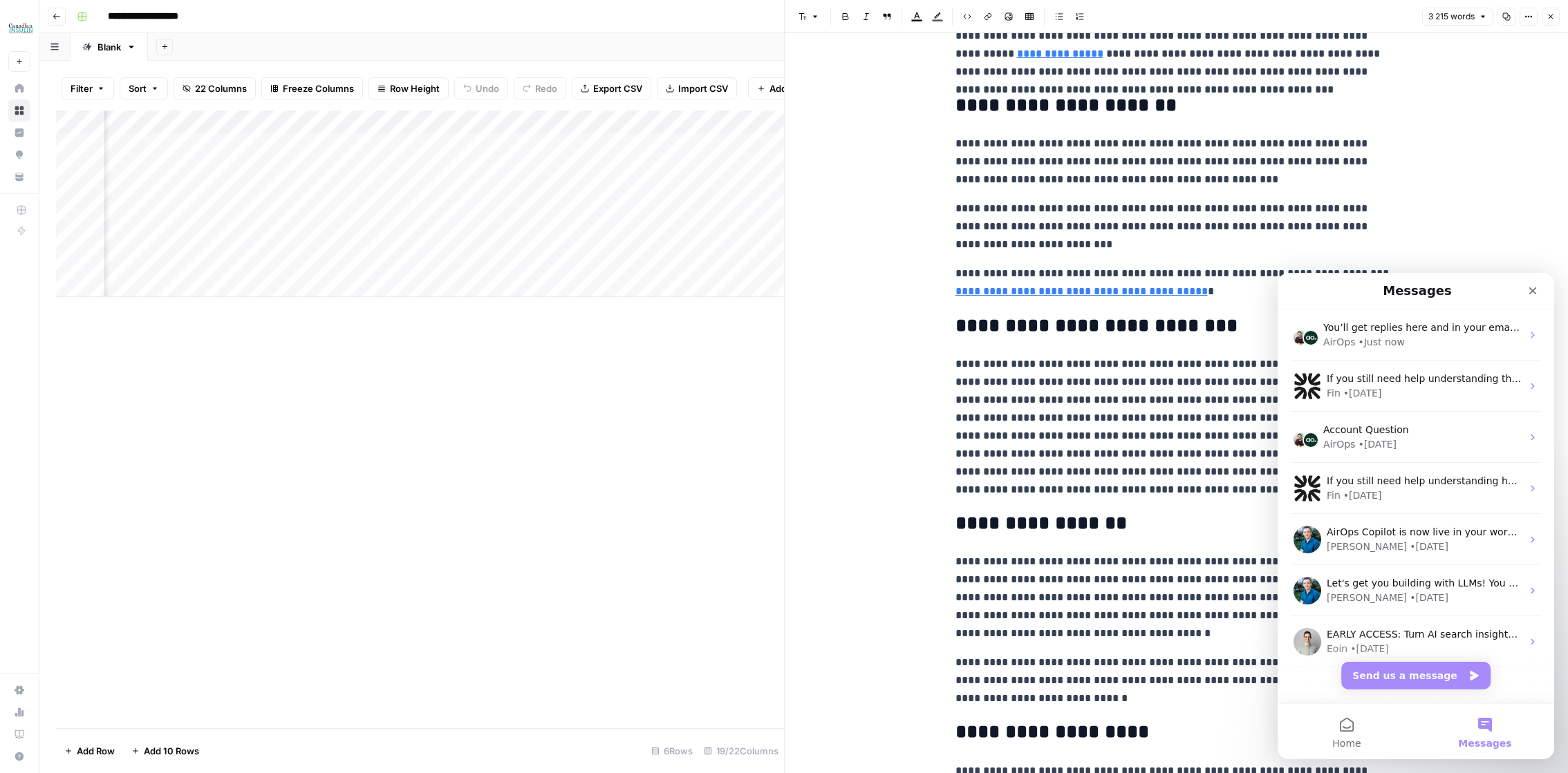
scroll to position [0, 0]
click at [1402, 494] on div "Fin • [DATE]" at bounding box center [1424, 496] width 195 height 14
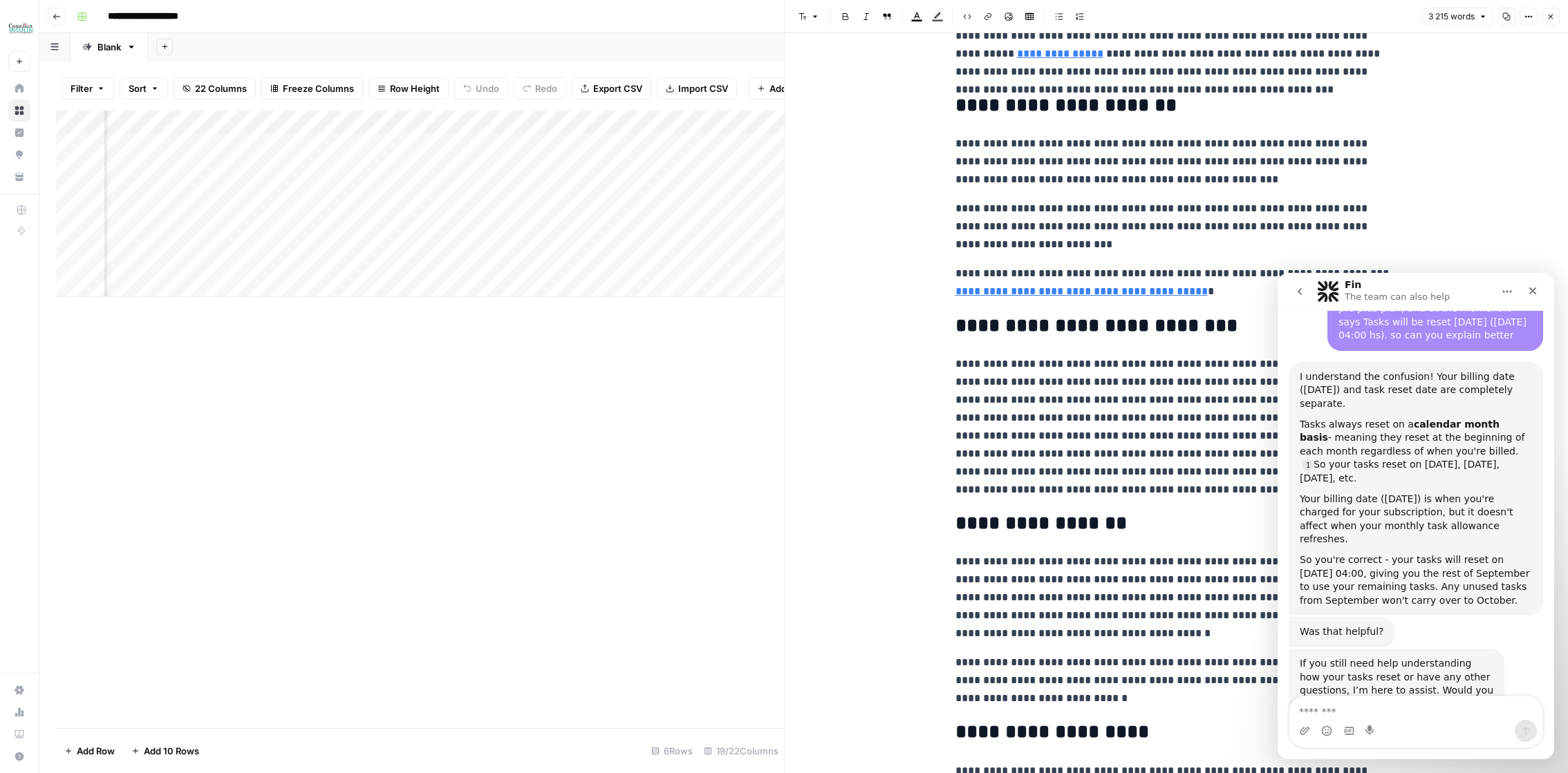
scroll to position [1092, 0]
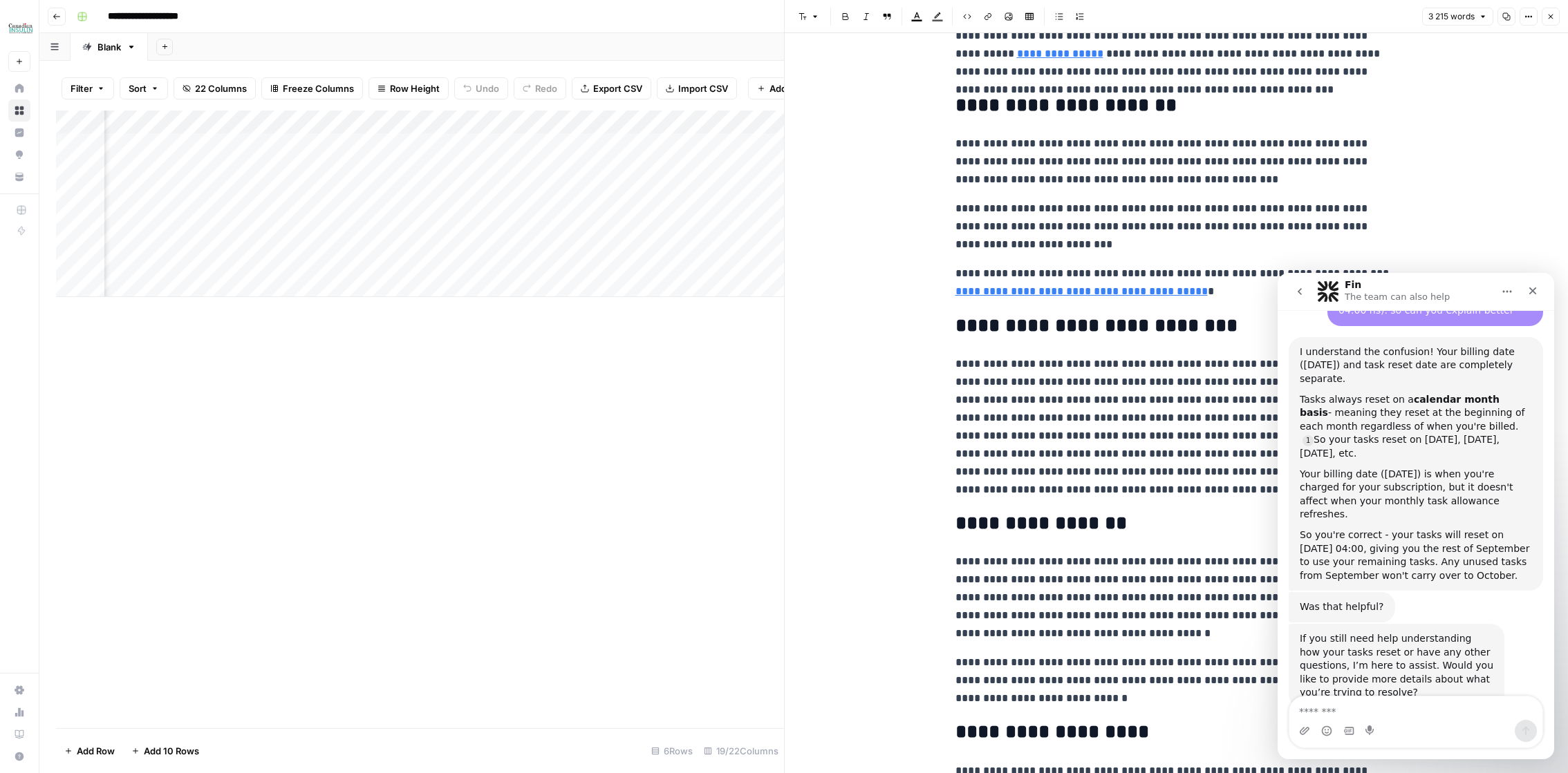
click at [1306, 291] on button "go back" at bounding box center [1299, 291] width 26 height 26
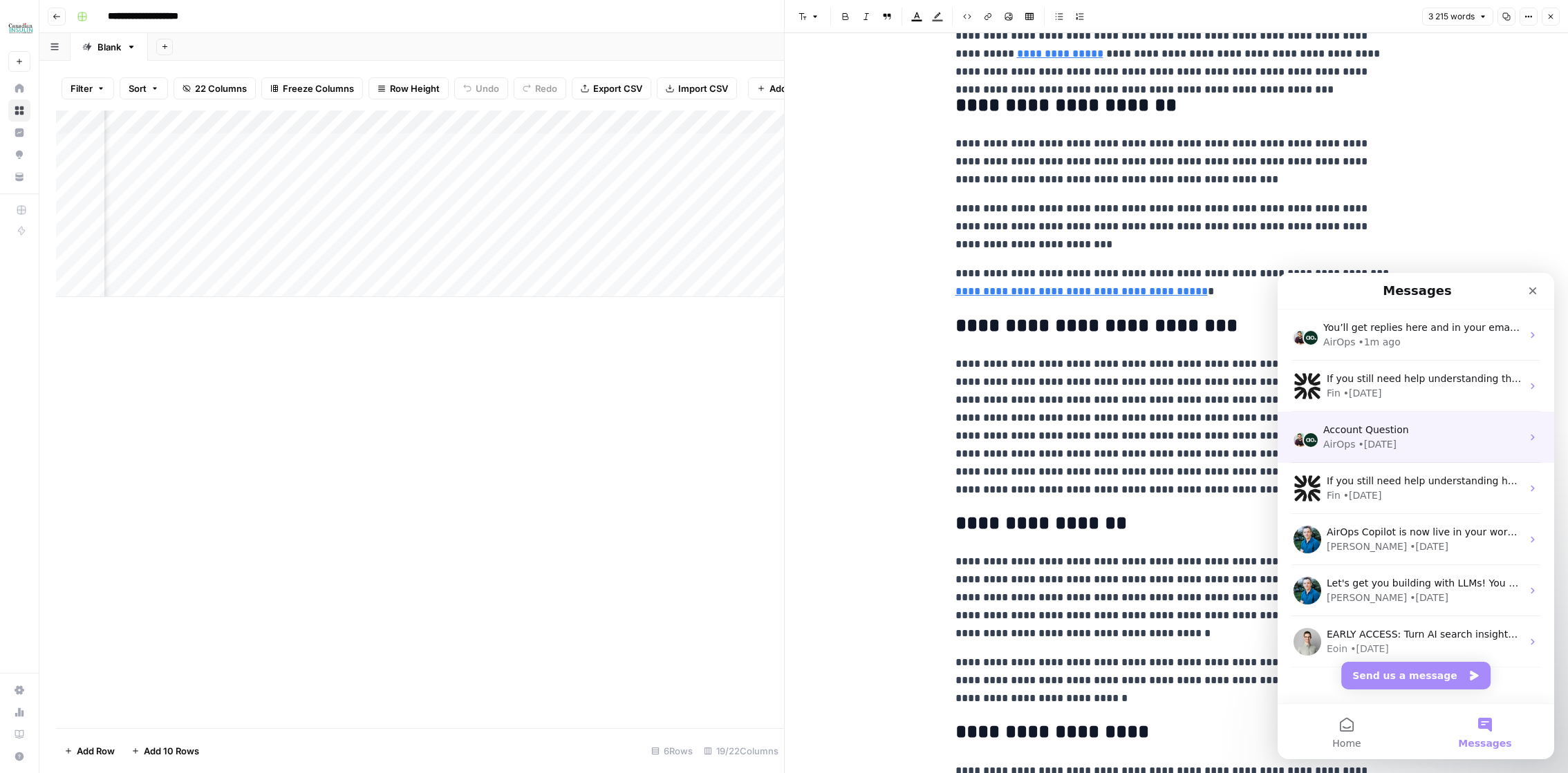
click at [1391, 458] on div "Account Question AirOps • [DATE]" at bounding box center [1415, 437] width 276 height 51
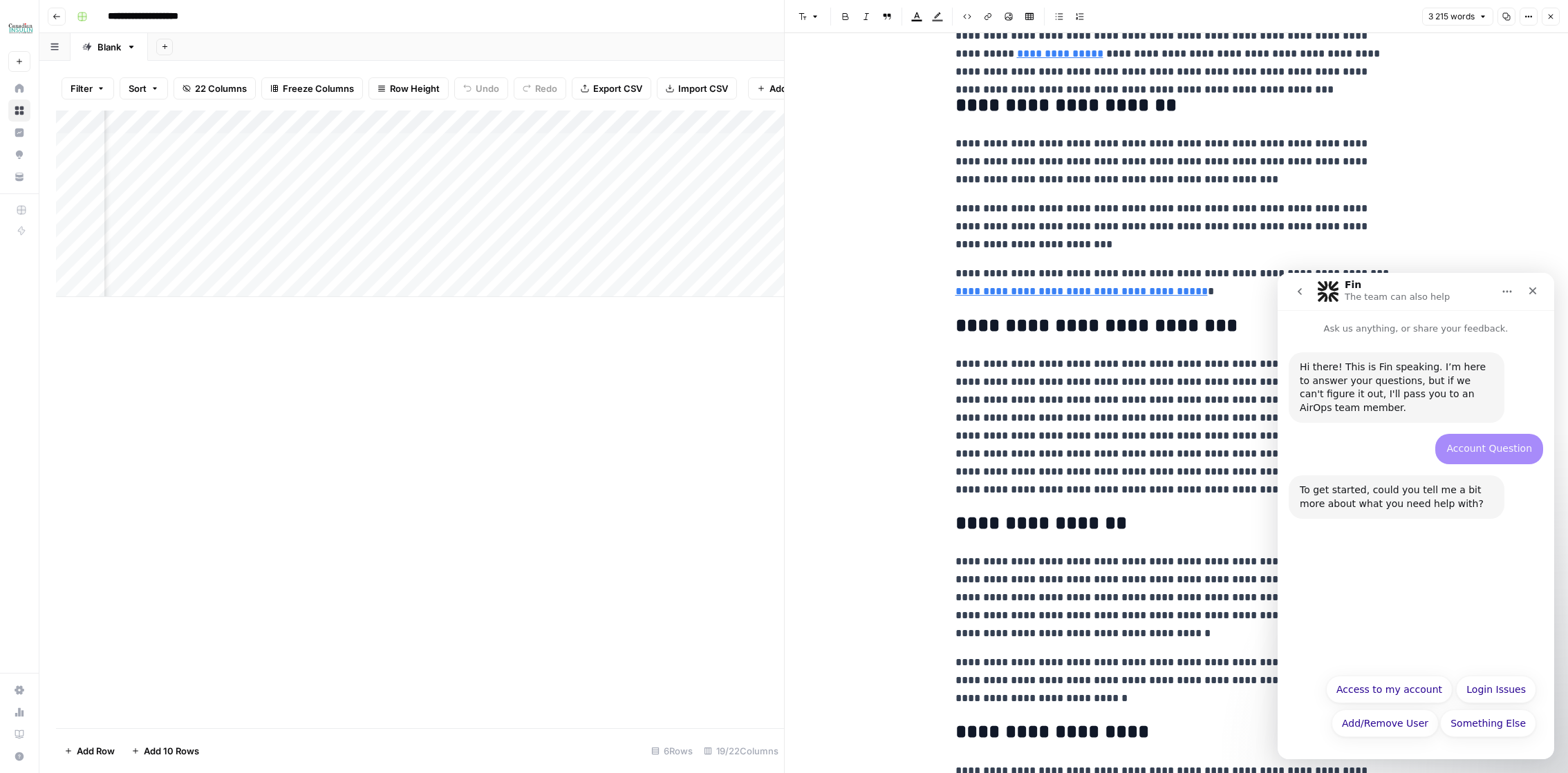
click at [1294, 301] on button "go back" at bounding box center [1299, 291] width 26 height 26
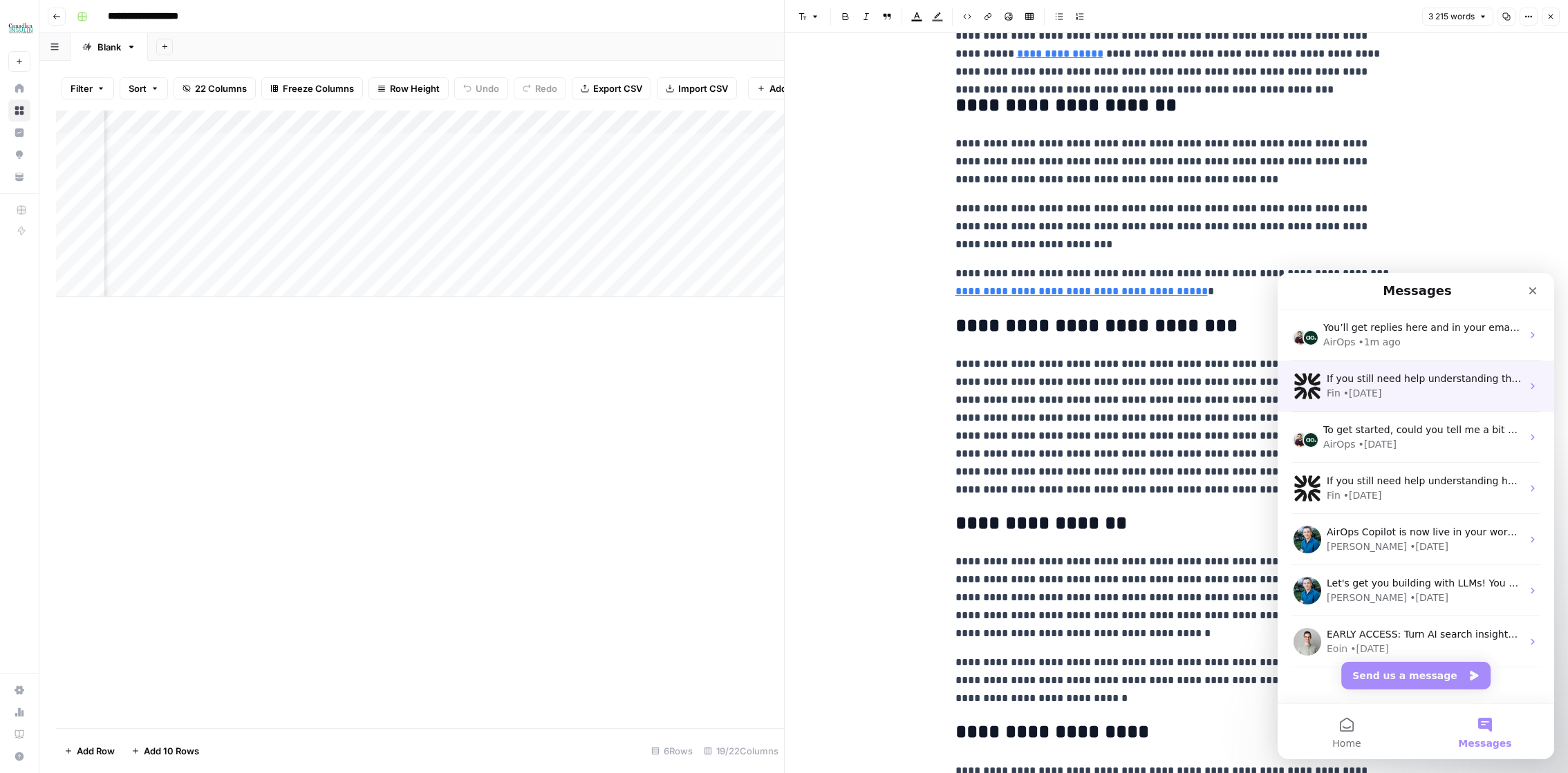
click at [1407, 410] on div "If you still need help understanding the task usage or anything else, I'm here …" at bounding box center [1415, 386] width 276 height 51
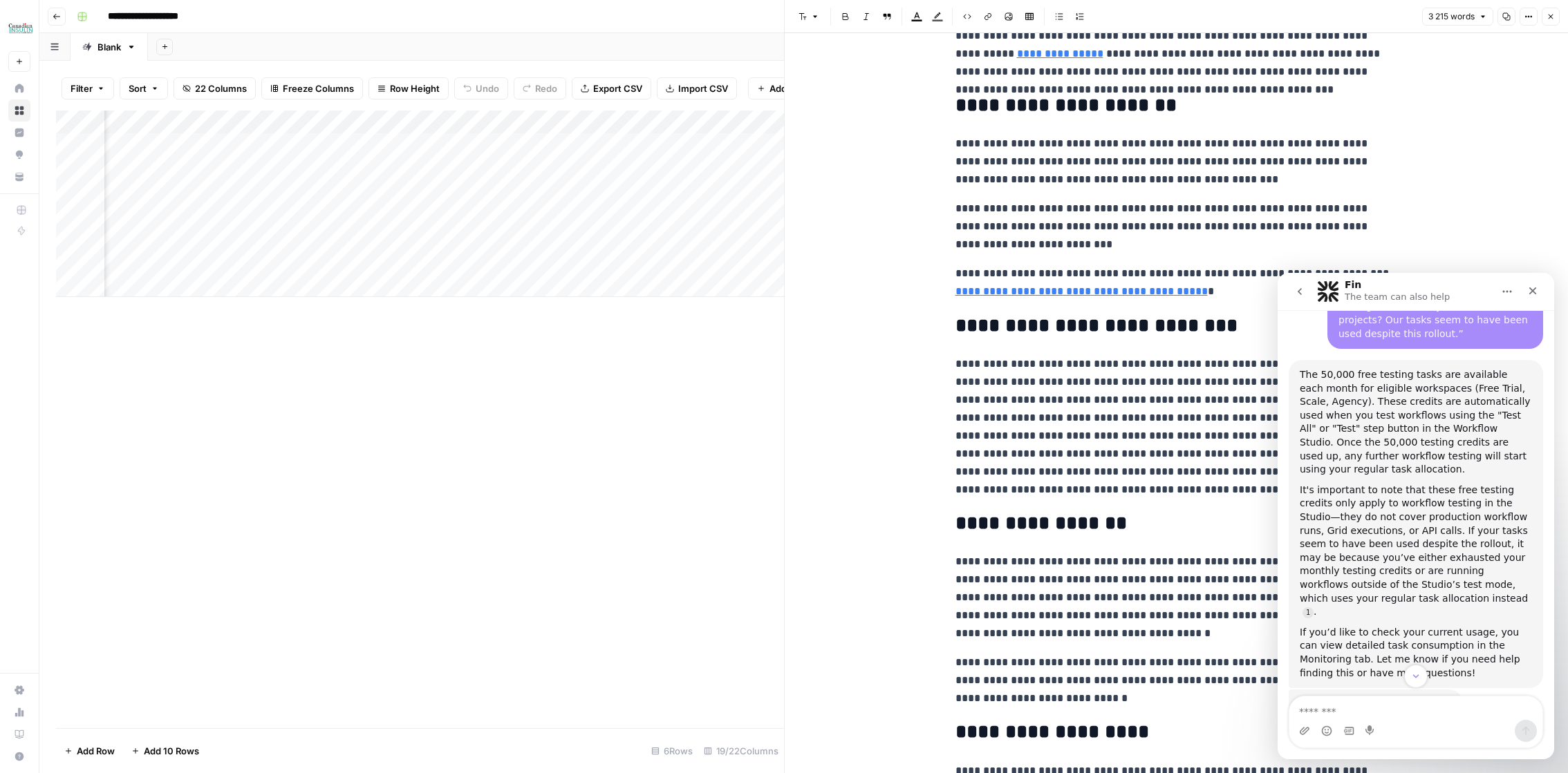
scroll to position [450, 0]
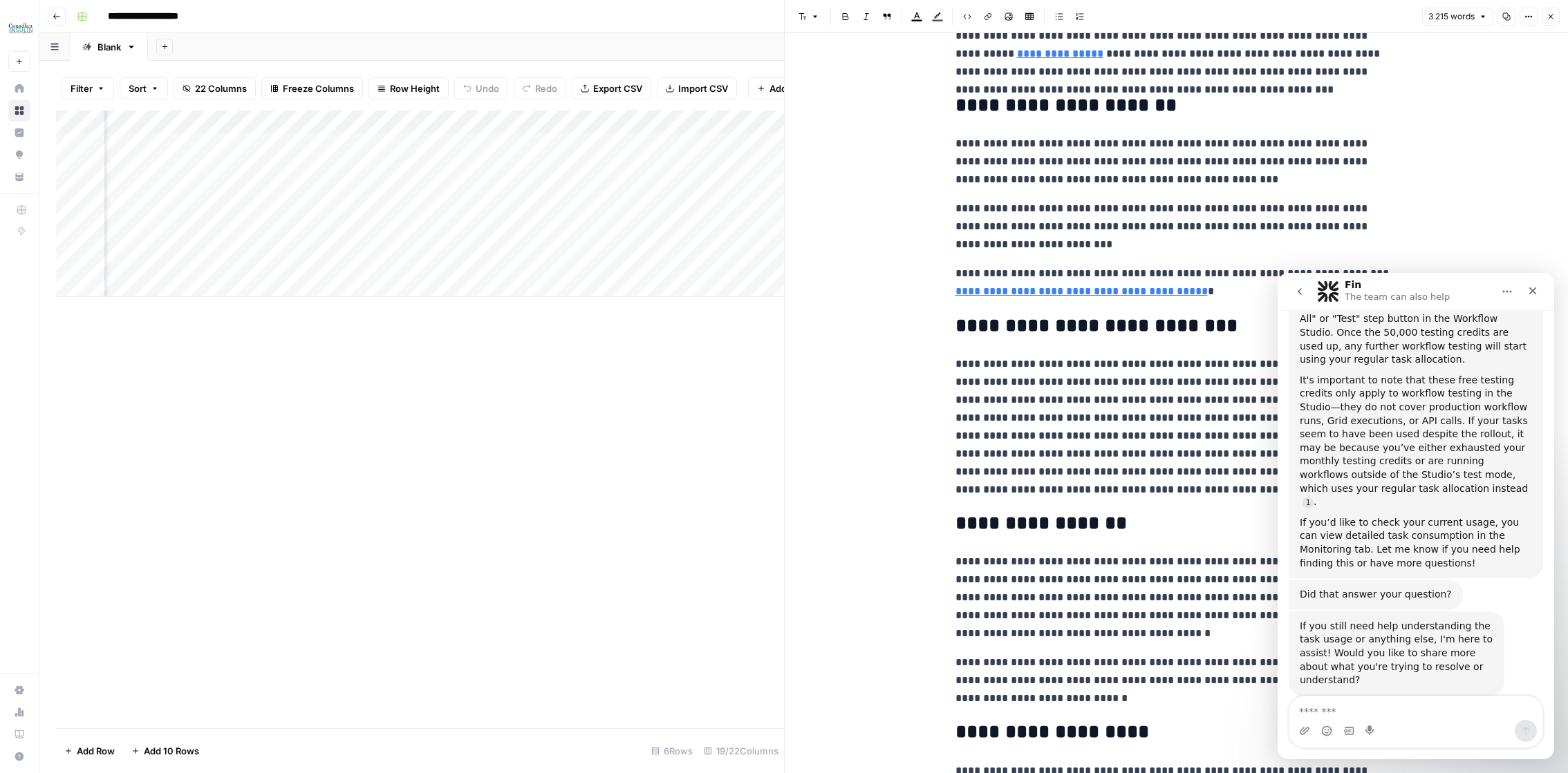
click at [1304, 291] on button "go back" at bounding box center [1299, 291] width 26 height 26
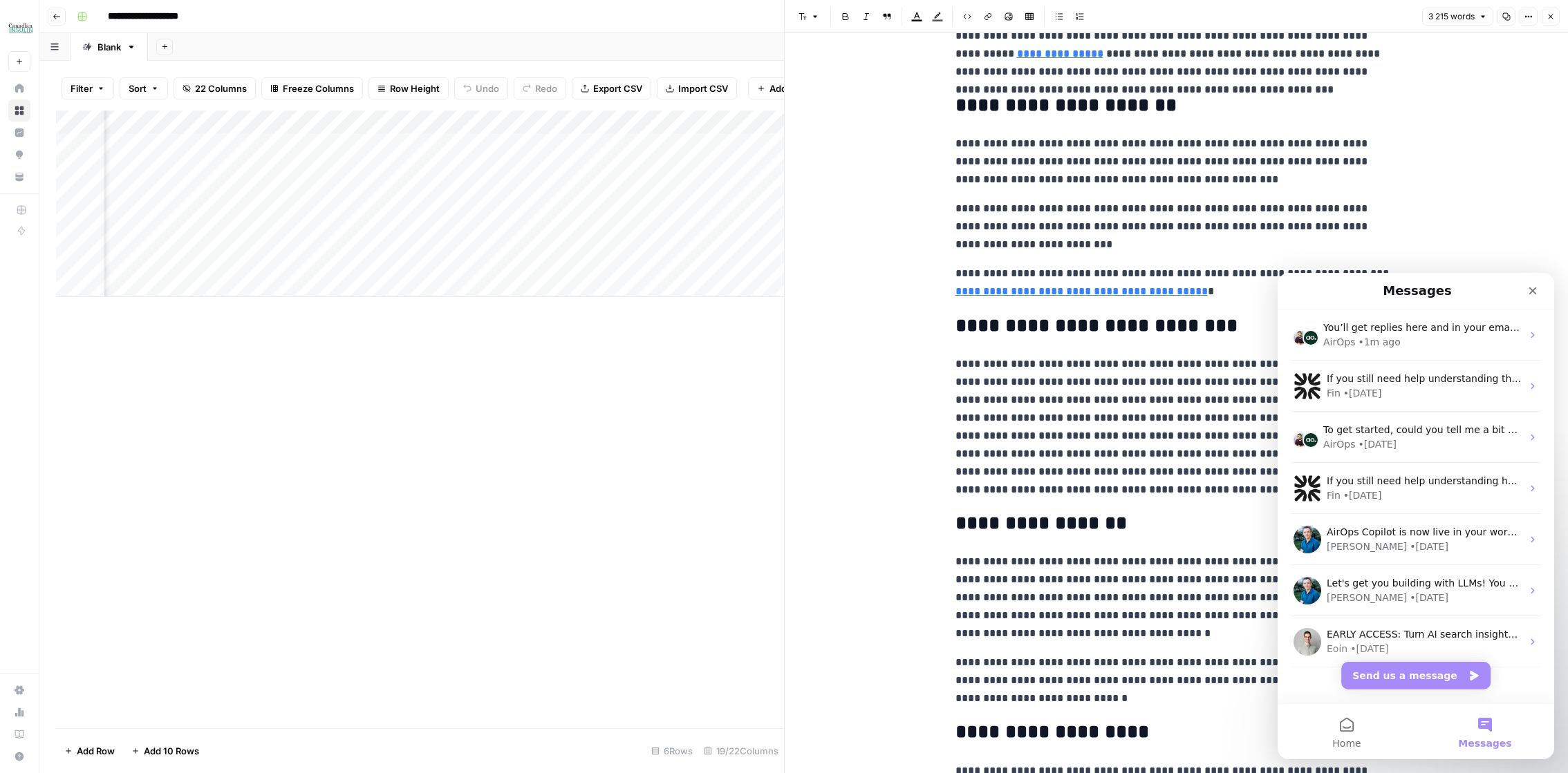
scroll to position [0, 0]
click at [1528, 291] on icon "Close" at bounding box center [1533, 291] width 11 height 11
